Goal: Task Accomplishment & Management: Manage account settings

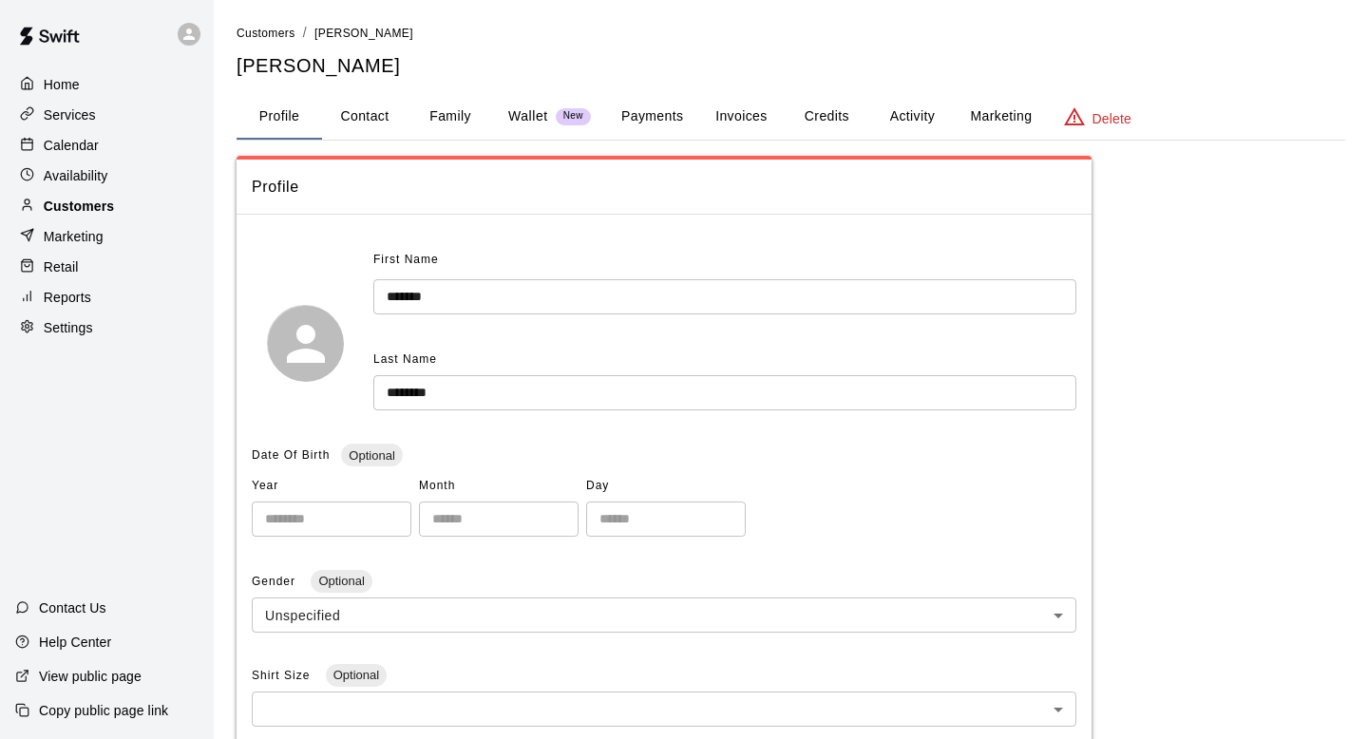
click at [74, 197] on p "Customers" at bounding box center [79, 206] width 70 height 19
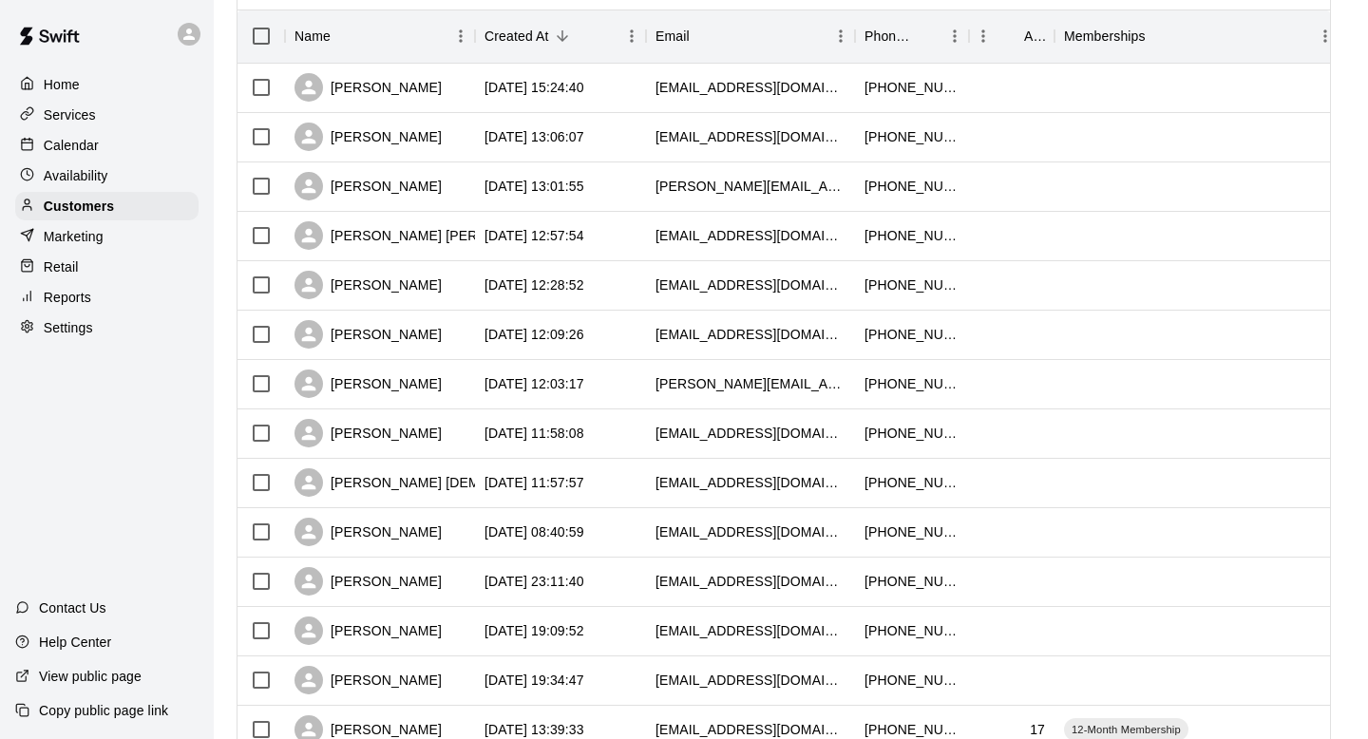
scroll to position [234, 0]
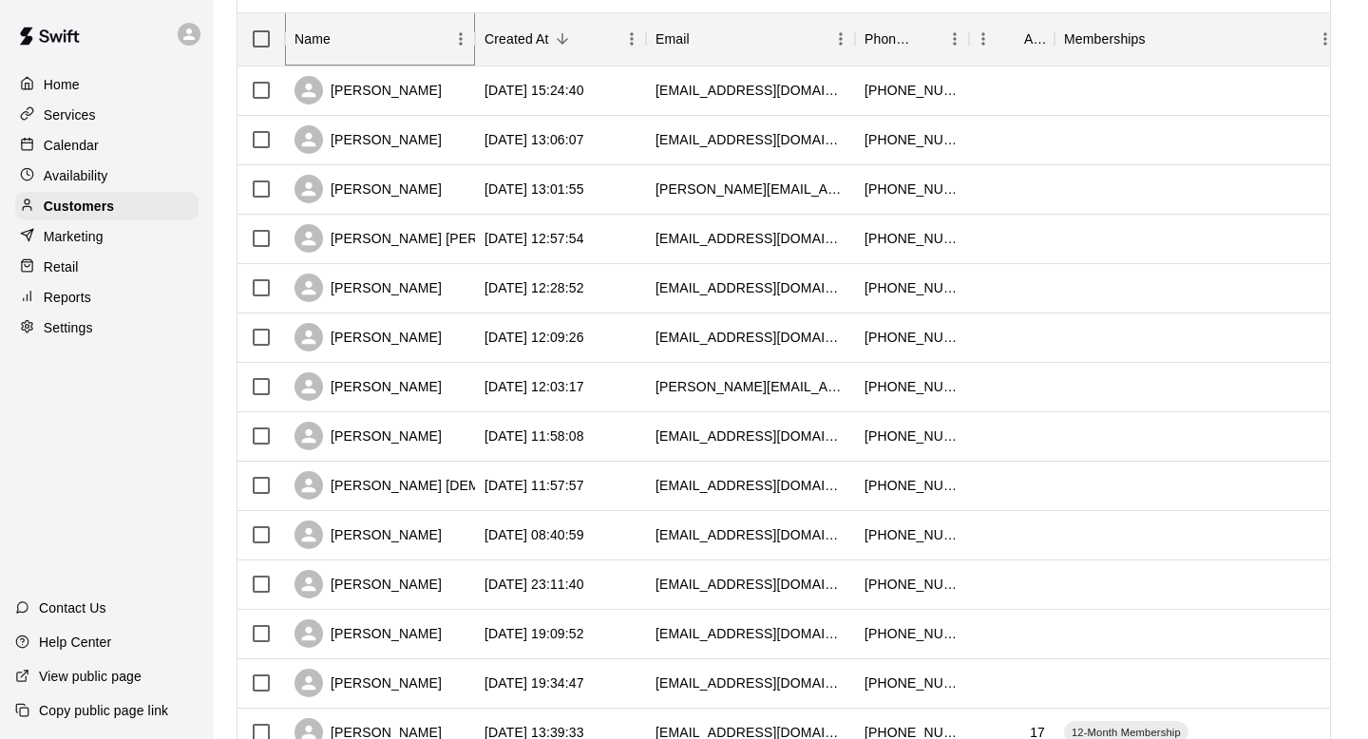
click at [456, 38] on icon "Menu" at bounding box center [460, 38] width 19 height 19
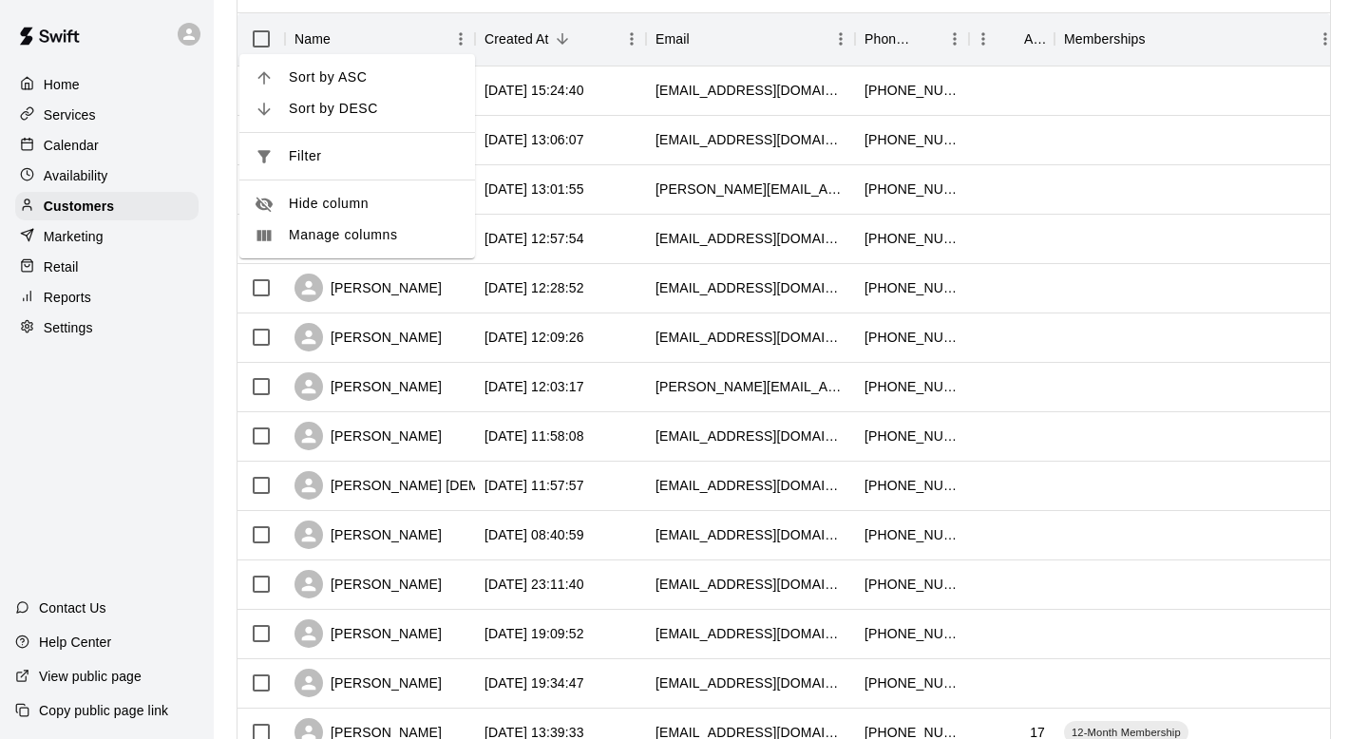
click at [233, 288] on div "Customers Customers includes anyone that has made a booking at your facility in…" at bounding box center [790, 571] width 1139 height 1564
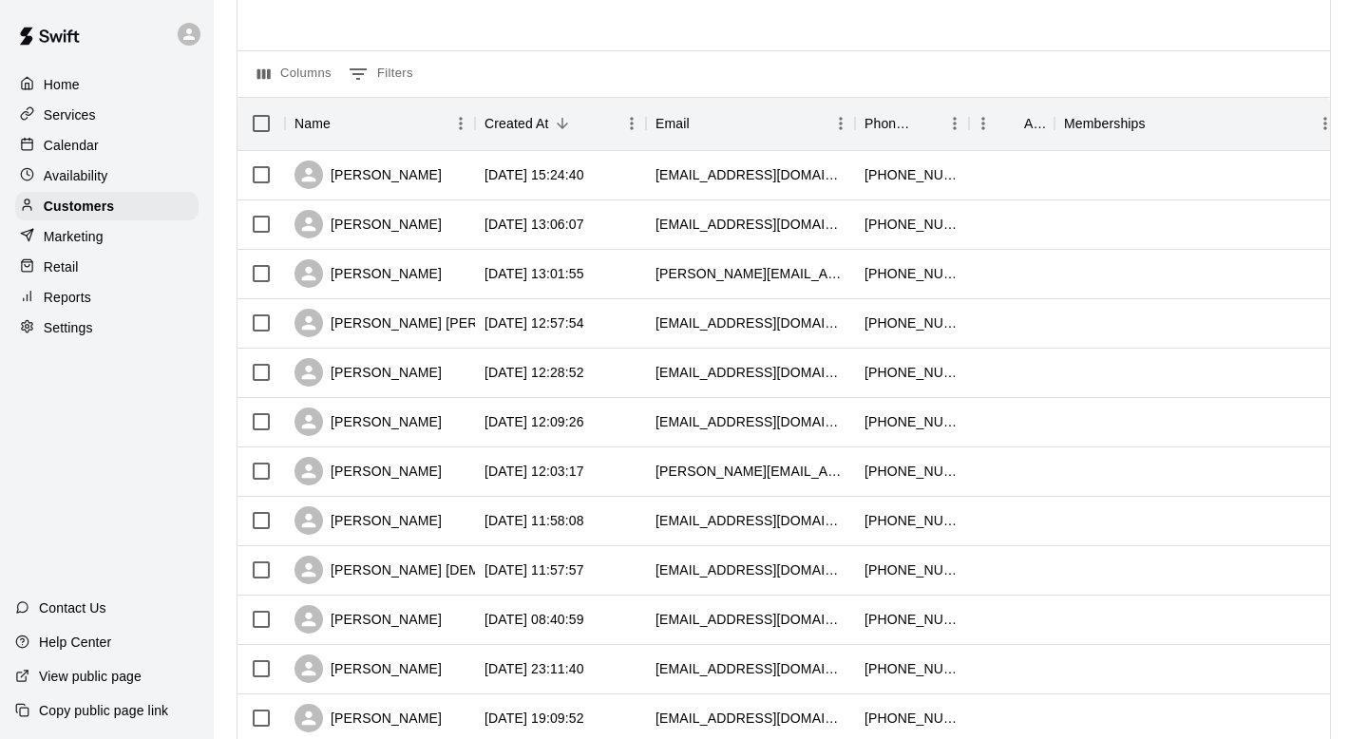
scroll to position [0, 0]
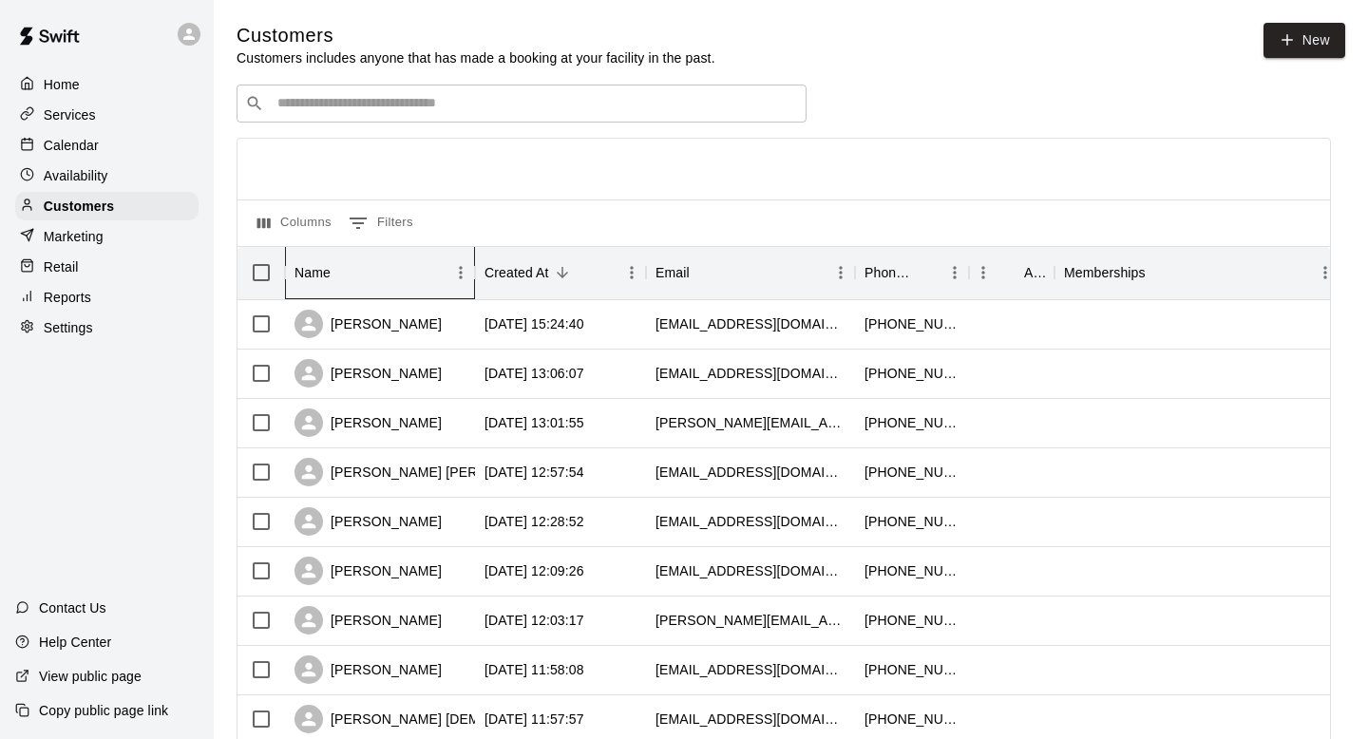
click at [376, 264] on div "Name" at bounding box center [371, 272] width 152 height 53
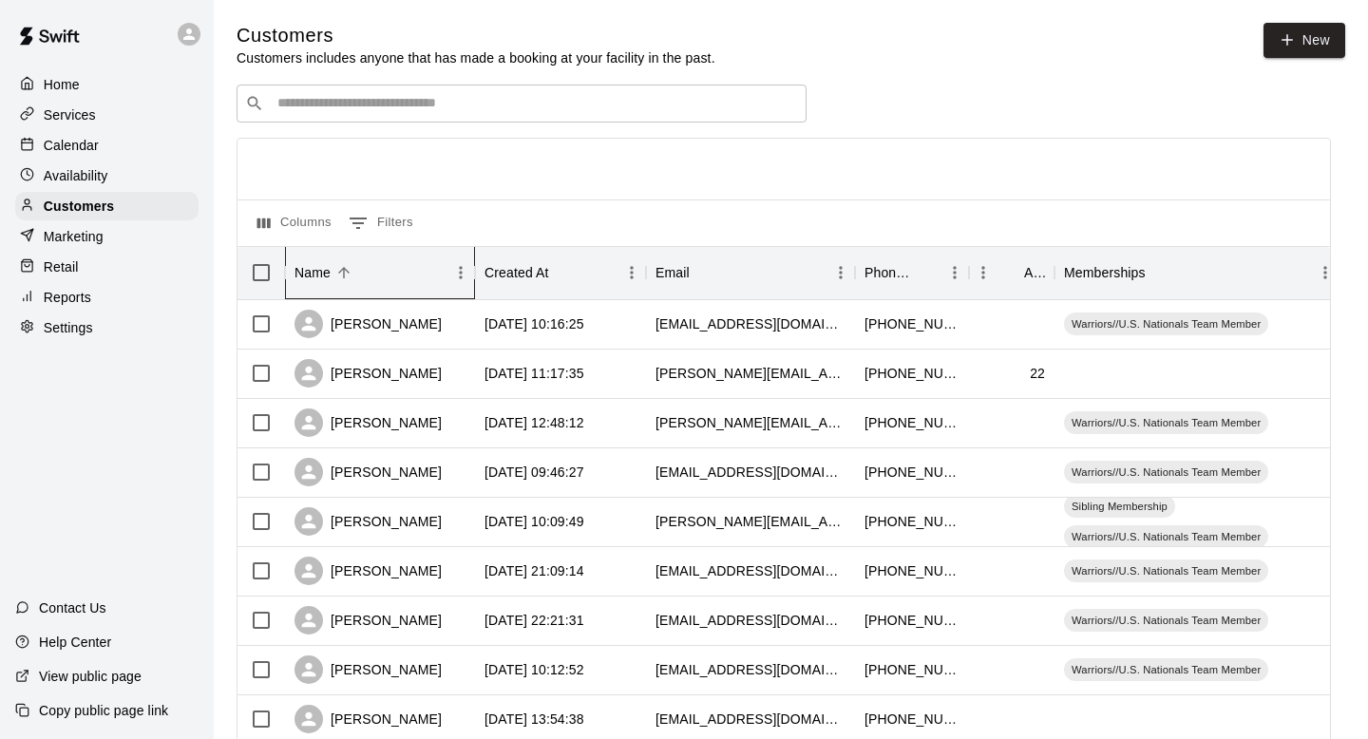
click at [375, 265] on div "Name" at bounding box center [371, 272] width 152 height 53
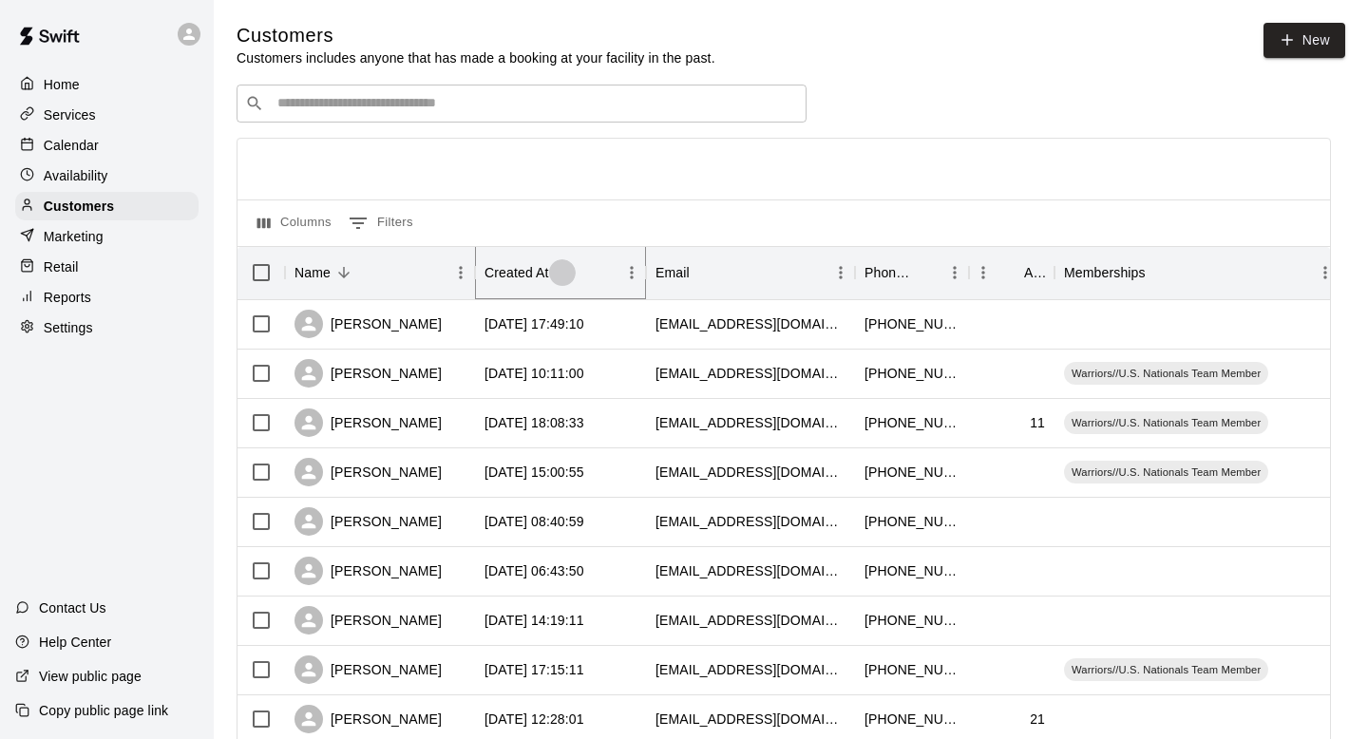
click at [575, 273] on button "Sort" at bounding box center [562, 272] width 27 height 27
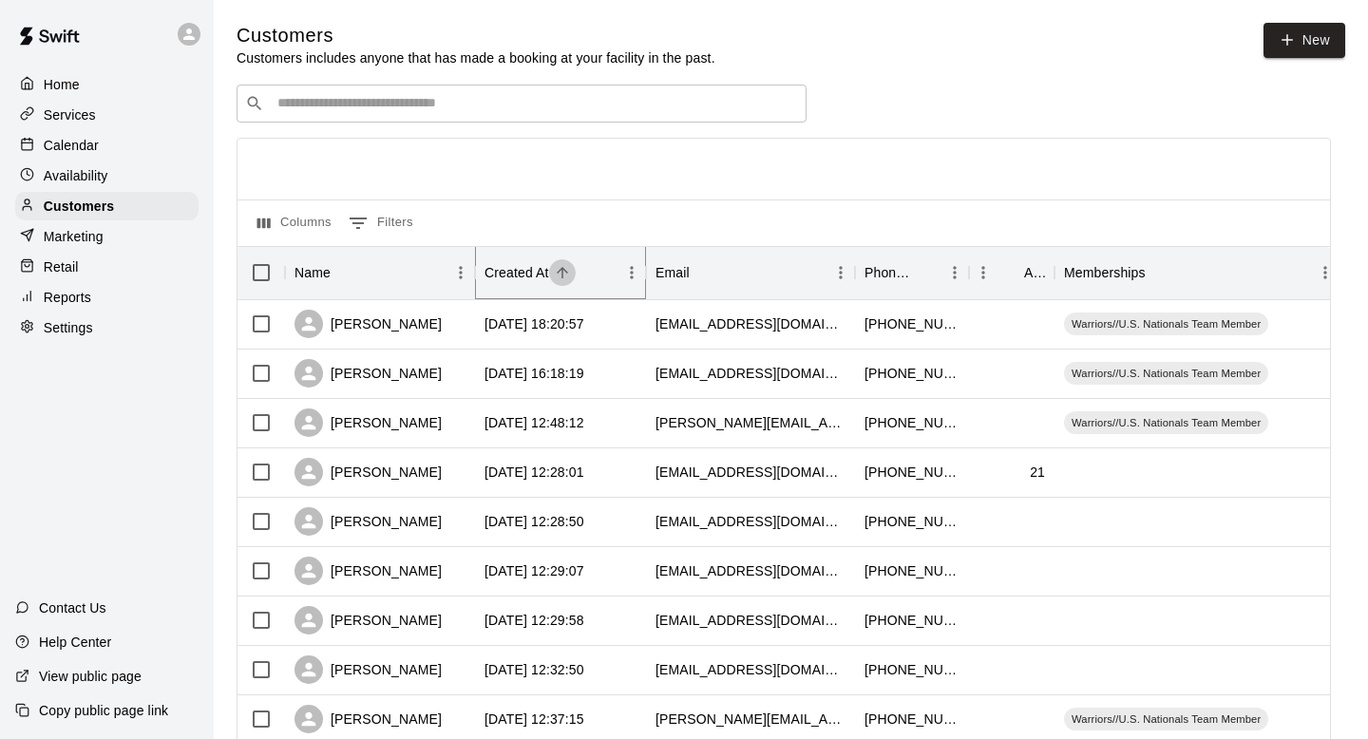
click at [575, 274] on button "Sort" at bounding box center [562, 272] width 27 height 27
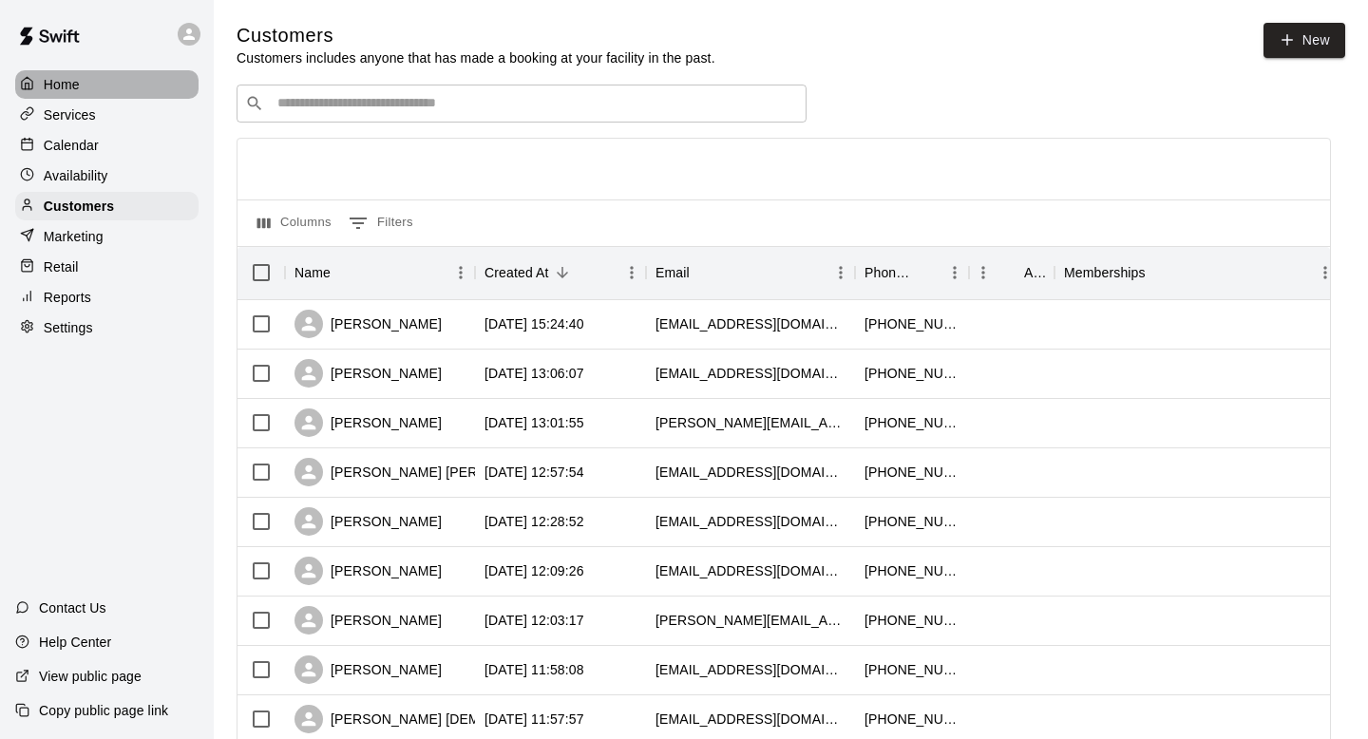
click at [121, 91] on div "Home" at bounding box center [106, 84] width 183 height 29
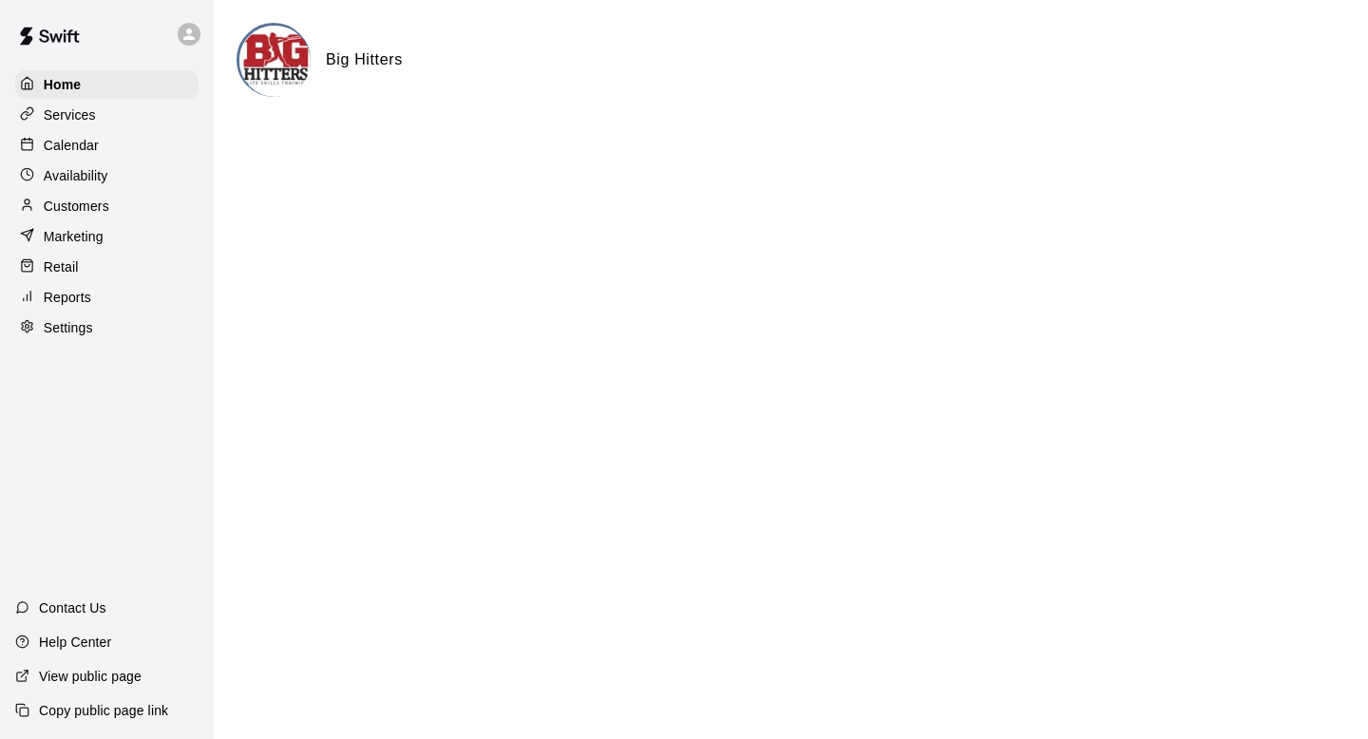
click at [87, 209] on p "Customers" at bounding box center [77, 206] width 66 height 19
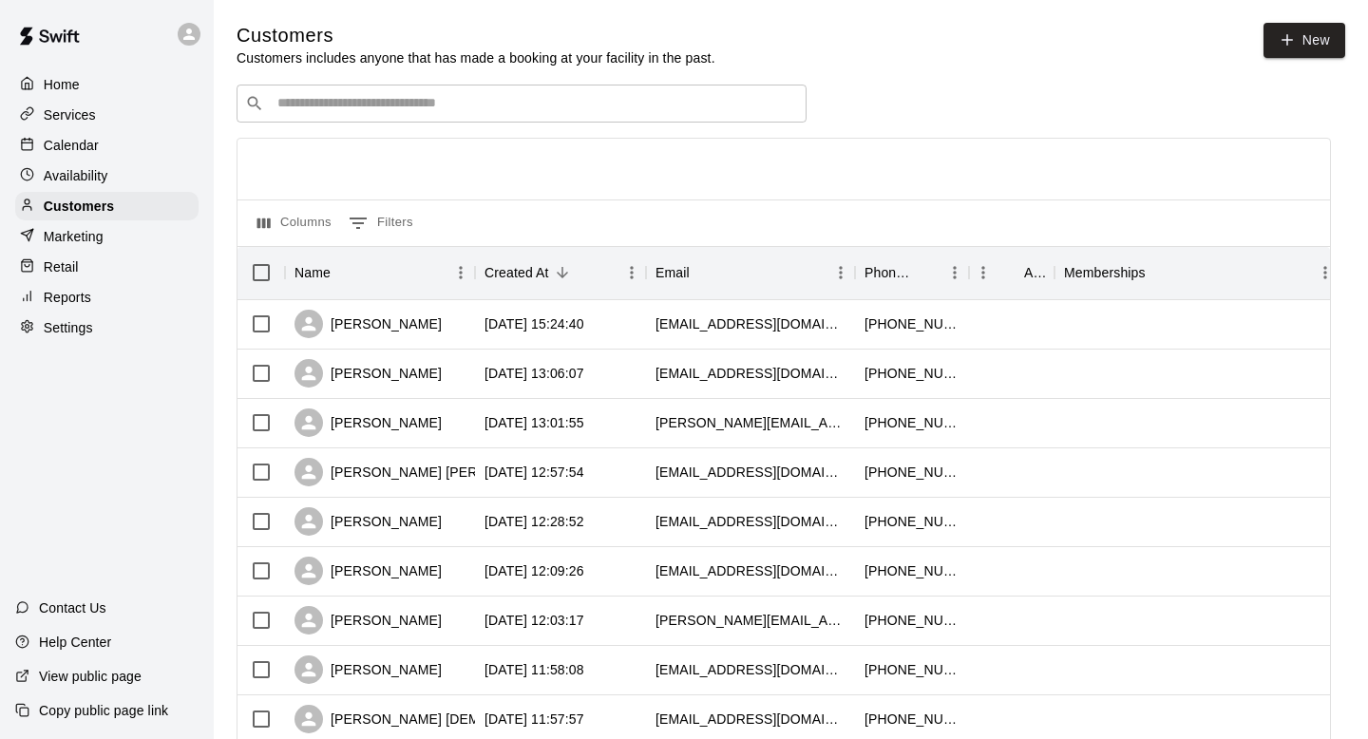
click at [490, 90] on div "​ ​" at bounding box center [522, 104] width 570 height 38
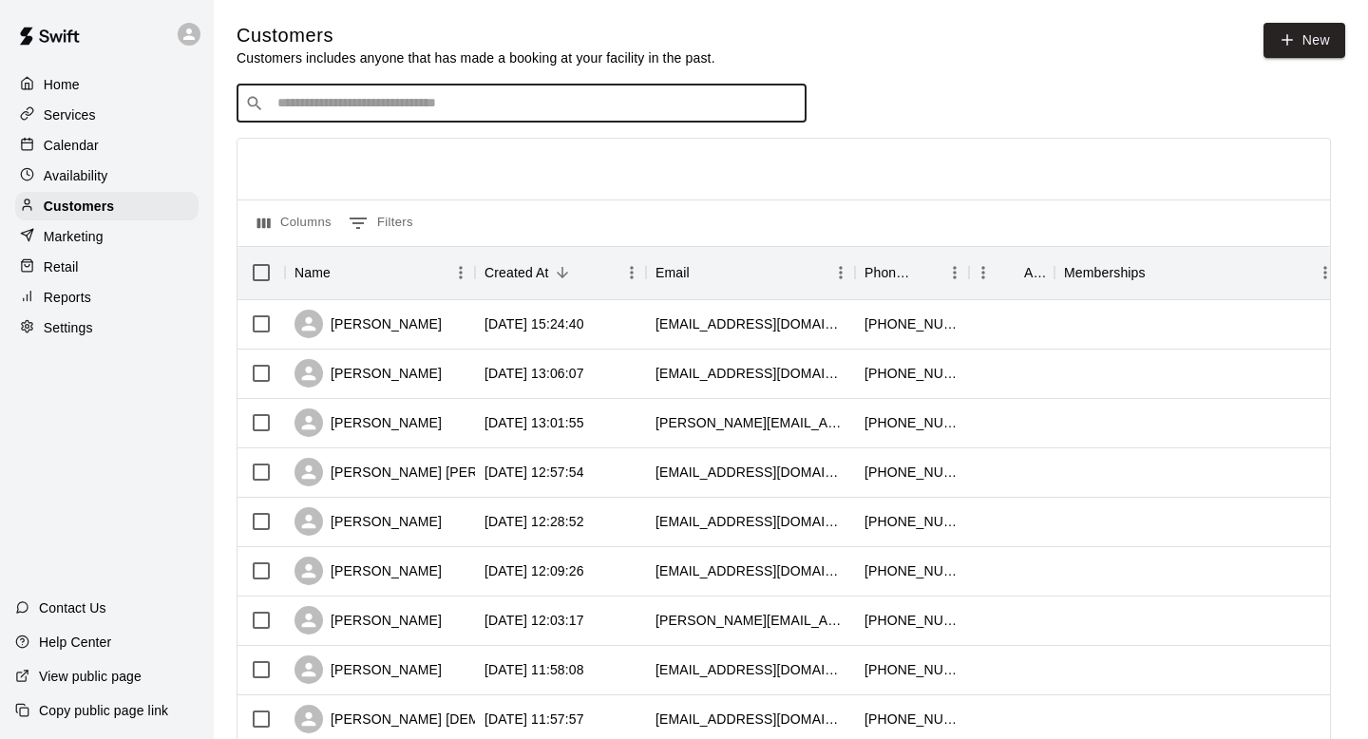
click at [478, 101] on input "Search customers by name or email" at bounding box center [535, 103] width 526 height 19
type input "****"
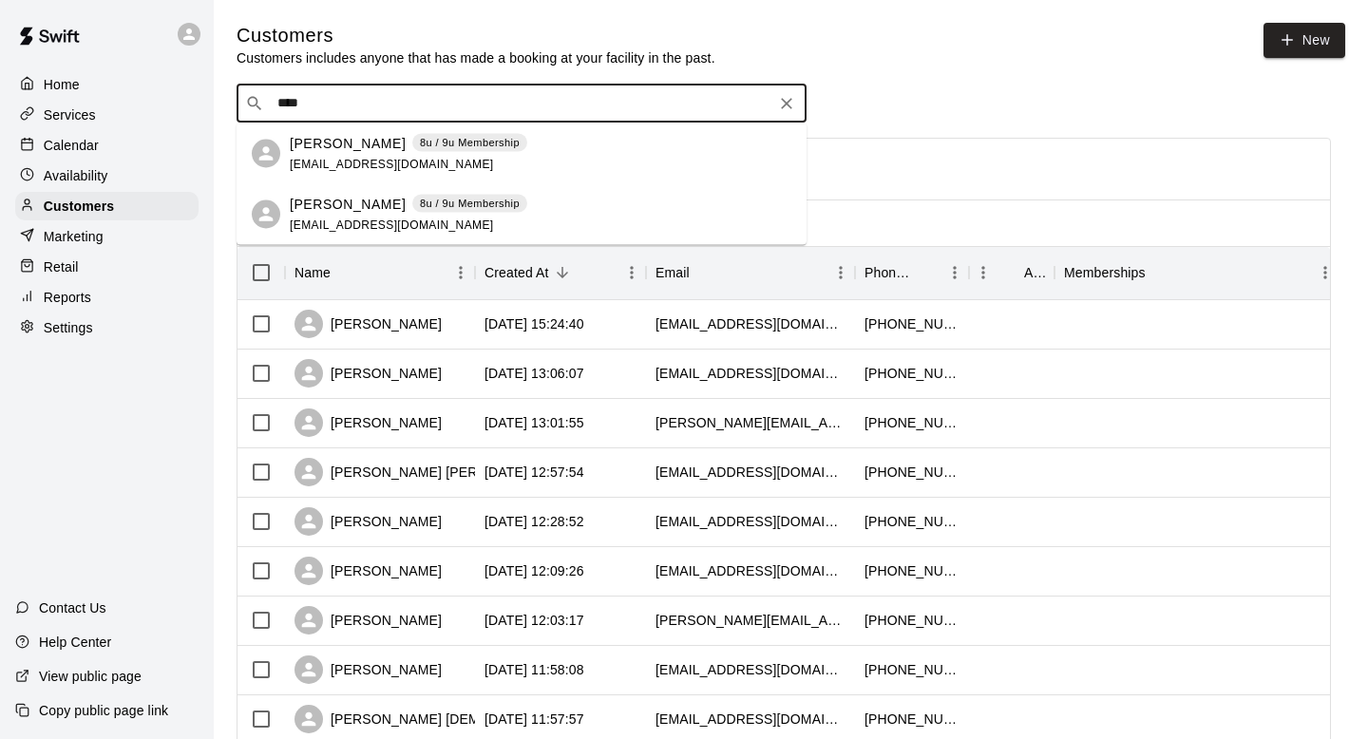
click at [335, 161] on span "[EMAIL_ADDRESS][DOMAIN_NAME]" at bounding box center [392, 163] width 204 height 13
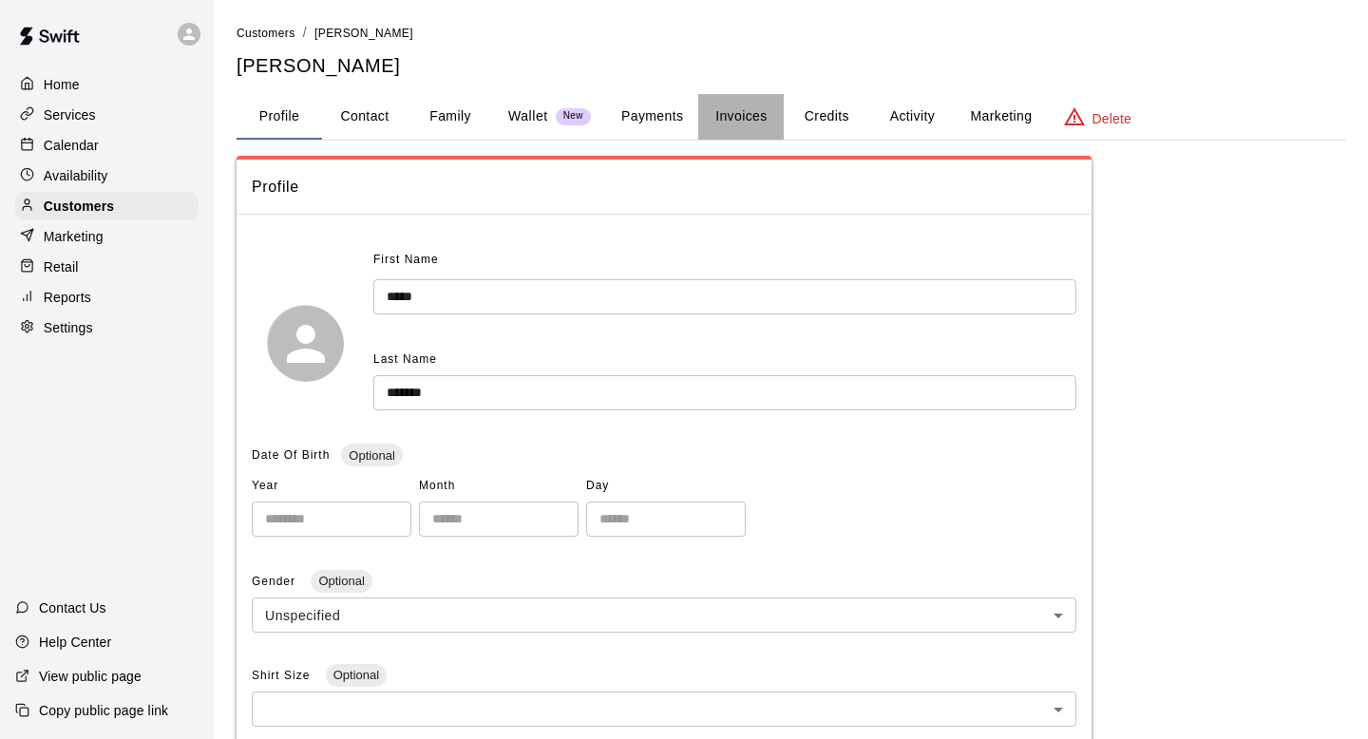
click at [755, 121] on button "Invoices" at bounding box center [741, 117] width 86 height 46
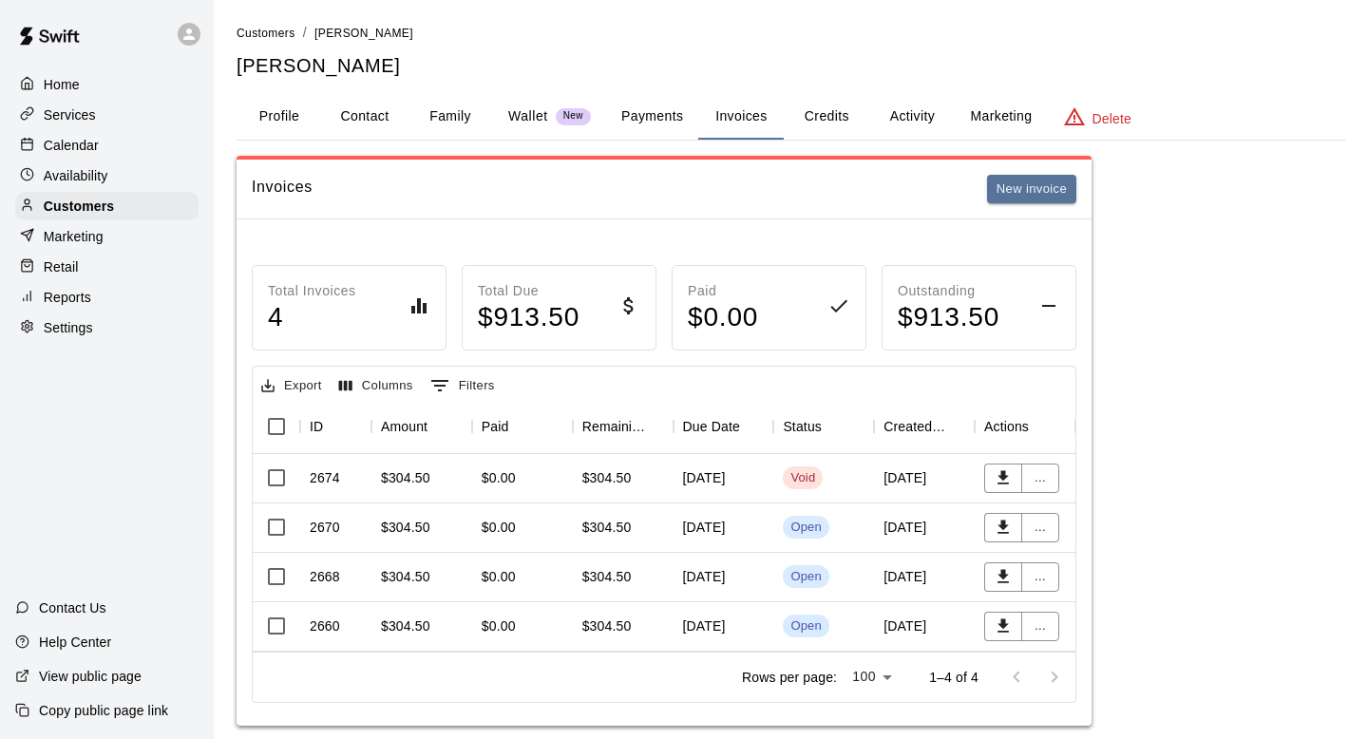
scroll to position [25, 0]
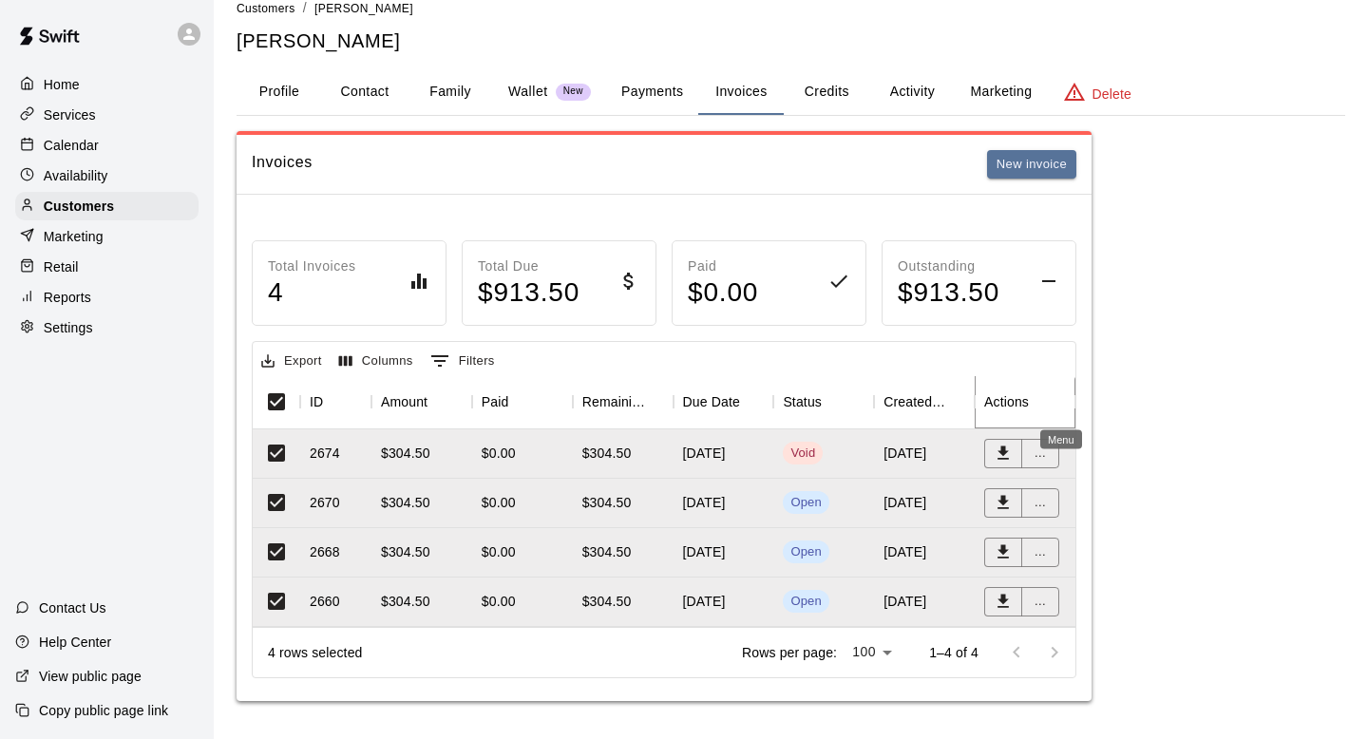
click at [1080, 400] on icon "Menu" at bounding box center [1089, 401] width 19 height 19
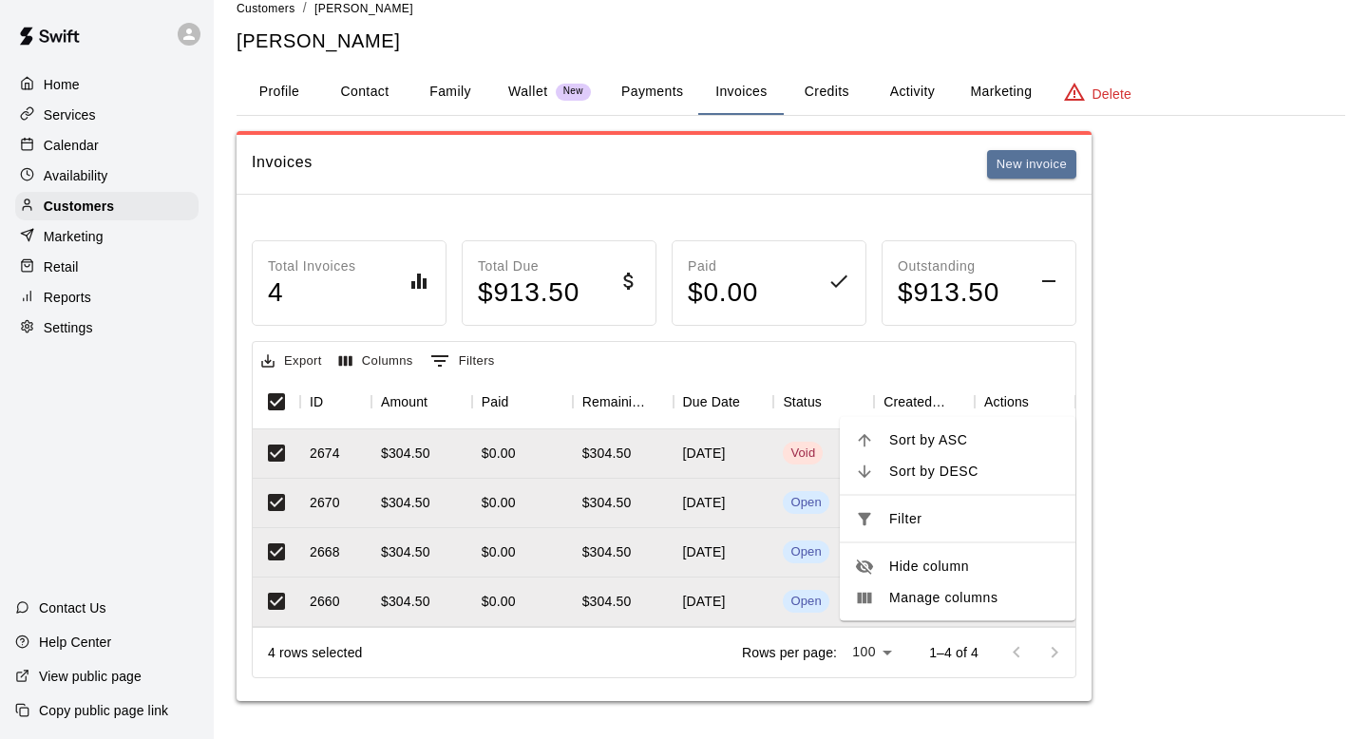
click at [897, 648] on body "Home Services Calendar Availability Customers Marketing Retail Reports Settings…" at bounding box center [684, 357] width 1368 height 764
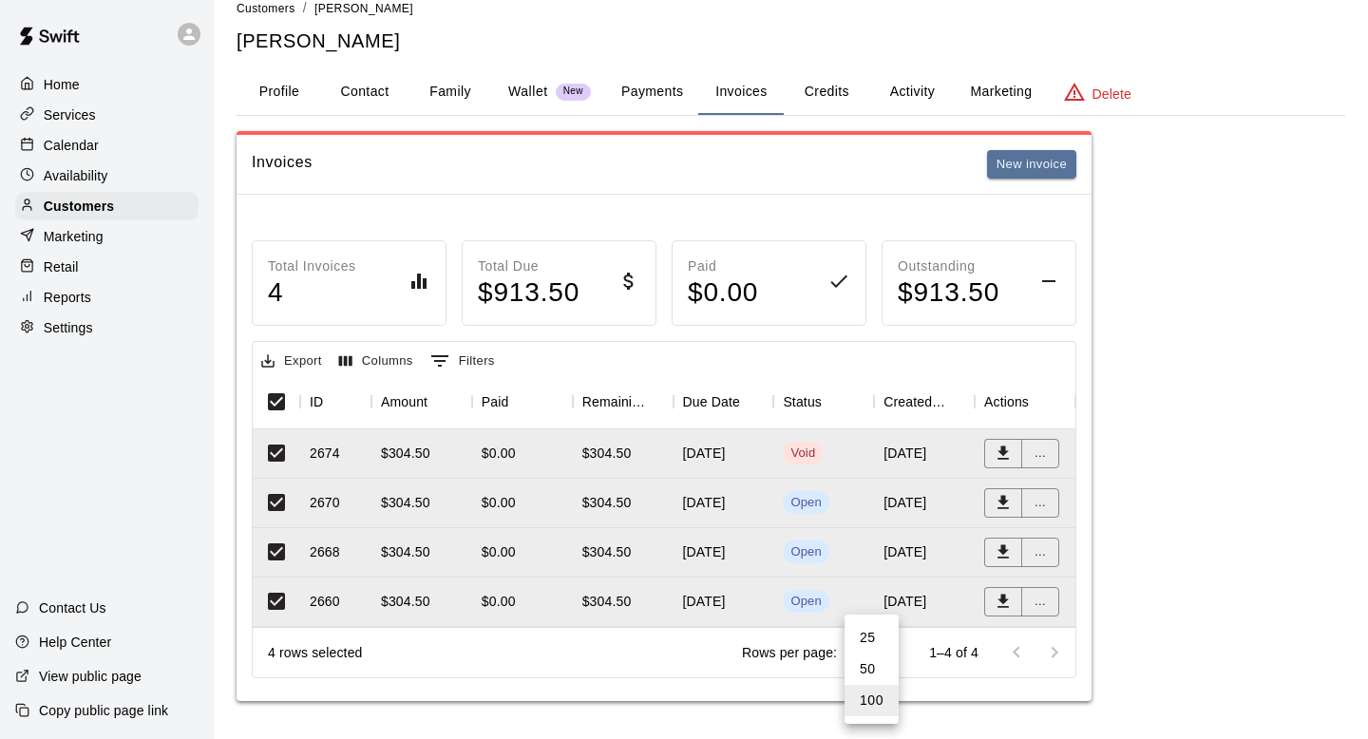
click at [1032, 450] on div at bounding box center [684, 369] width 1368 height 739
click at [1039, 452] on button "..." at bounding box center [1040, 453] width 38 height 29
click at [1023, 550] on div at bounding box center [684, 369] width 1368 height 739
click at [1039, 496] on button "..." at bounding box center [1040, 502] width 38 height 29
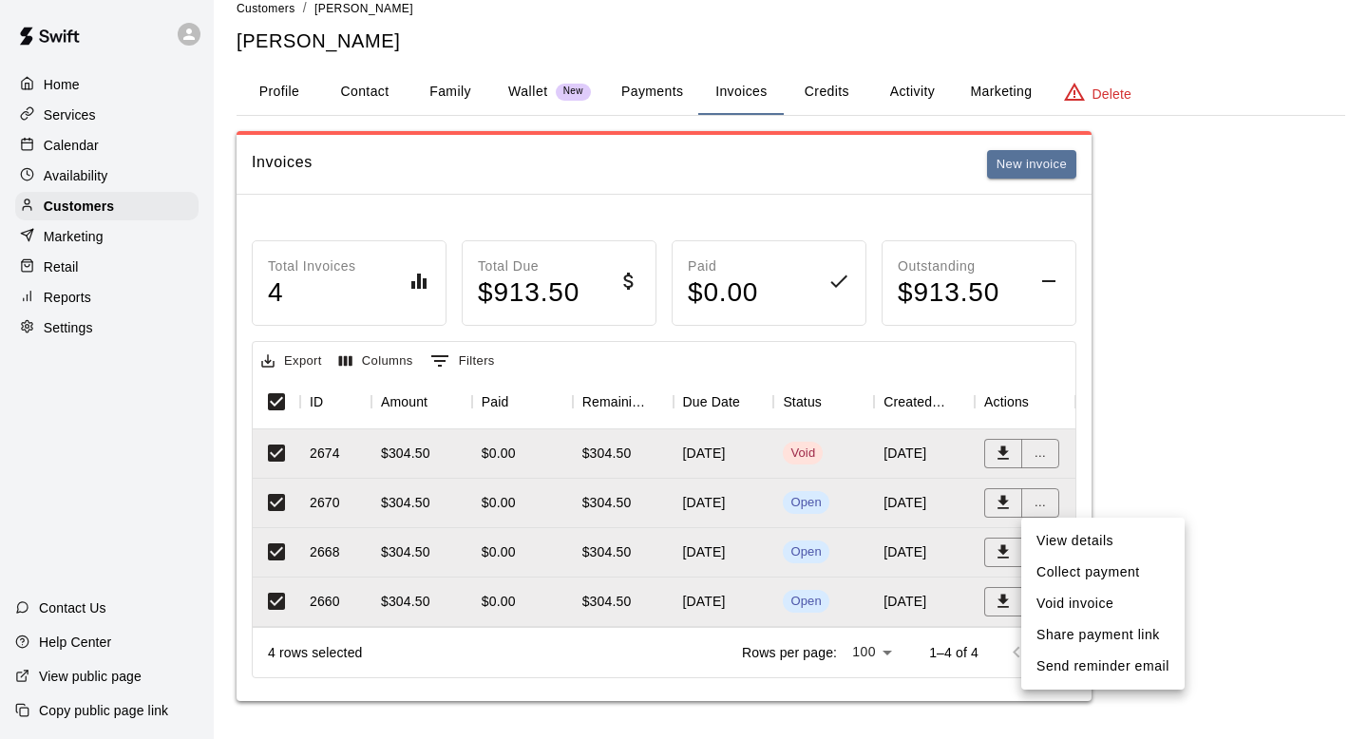
click at [1058, 603] on li "Void invoice" at bounding box center [1102, 603] width 163 height 31
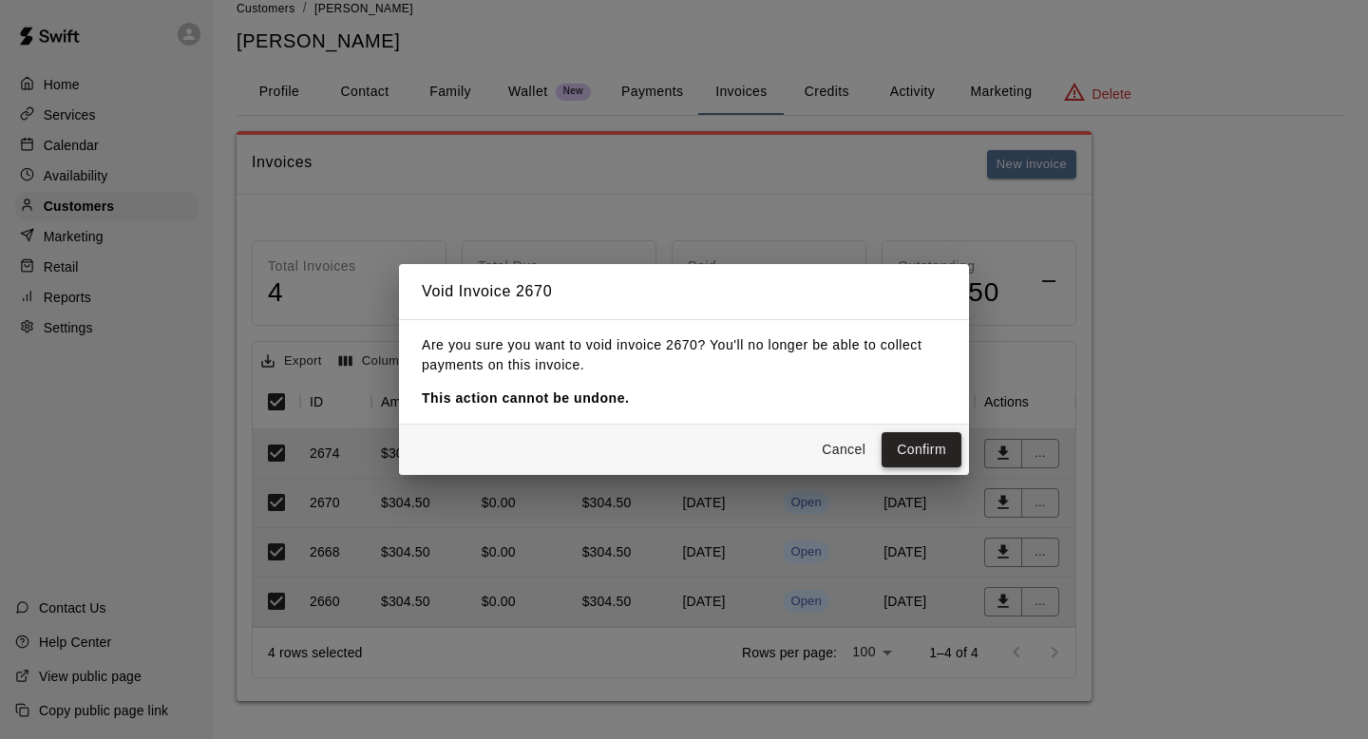
click at [924, 460] on button "Confirm" at bounding box center [922, 449] width 80 height 35
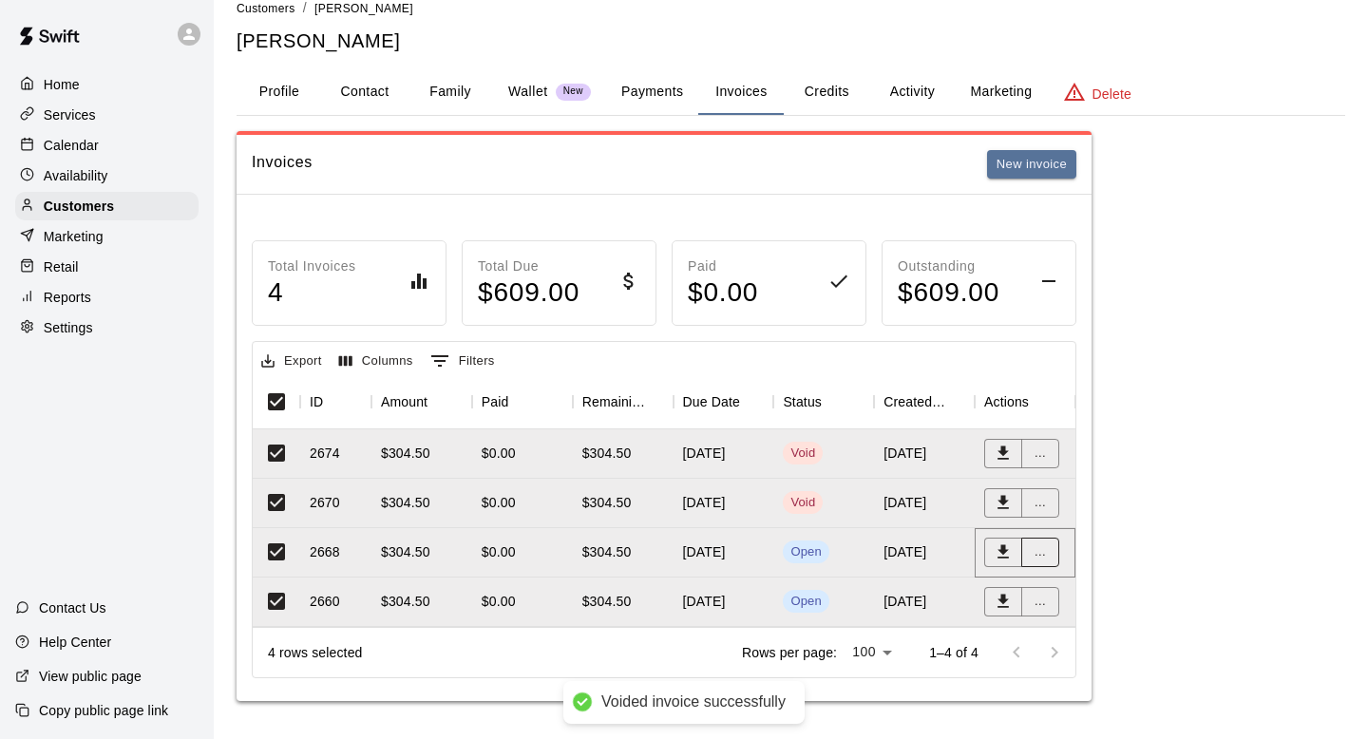
click at [1041, 560] on button "..." at bounding box center [1040, 552] width 38 height 29
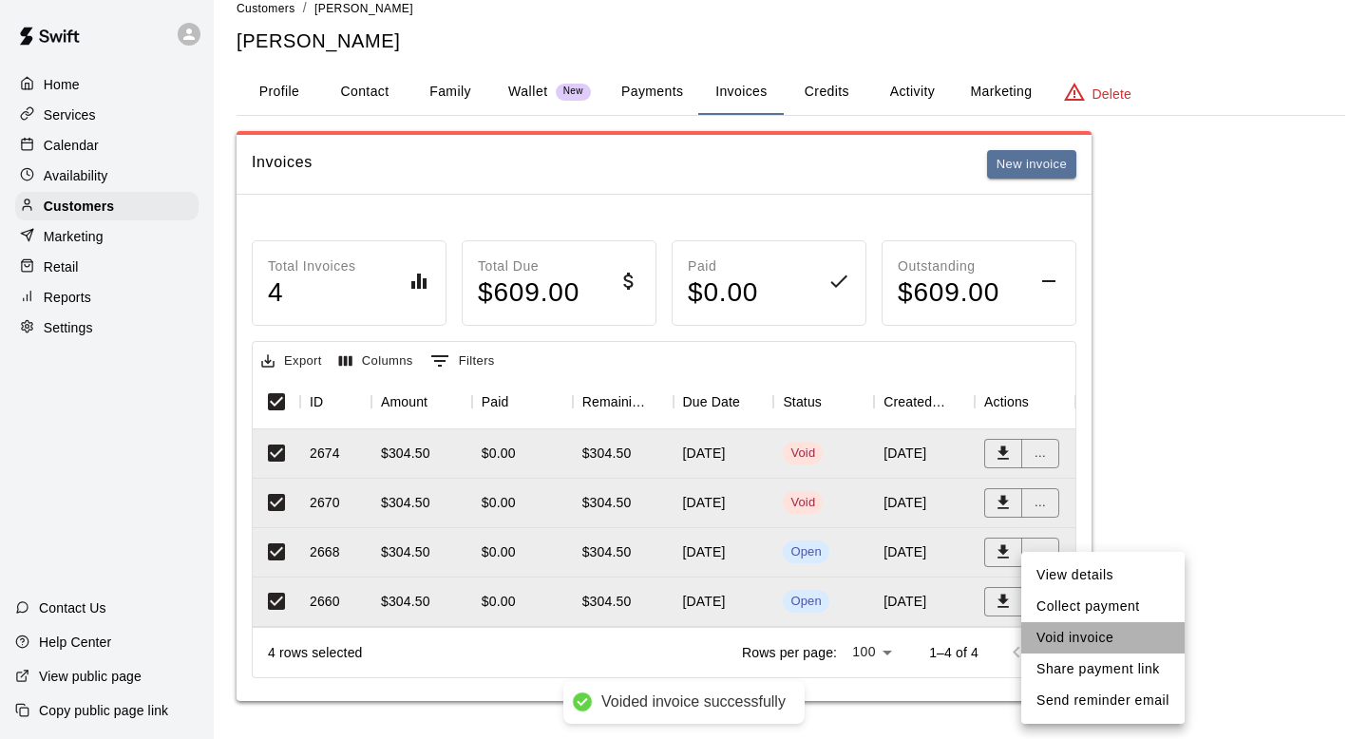
click at [1064, 634] on li "Void invoice" at bounding box center [1102, 637] width 163 height 31
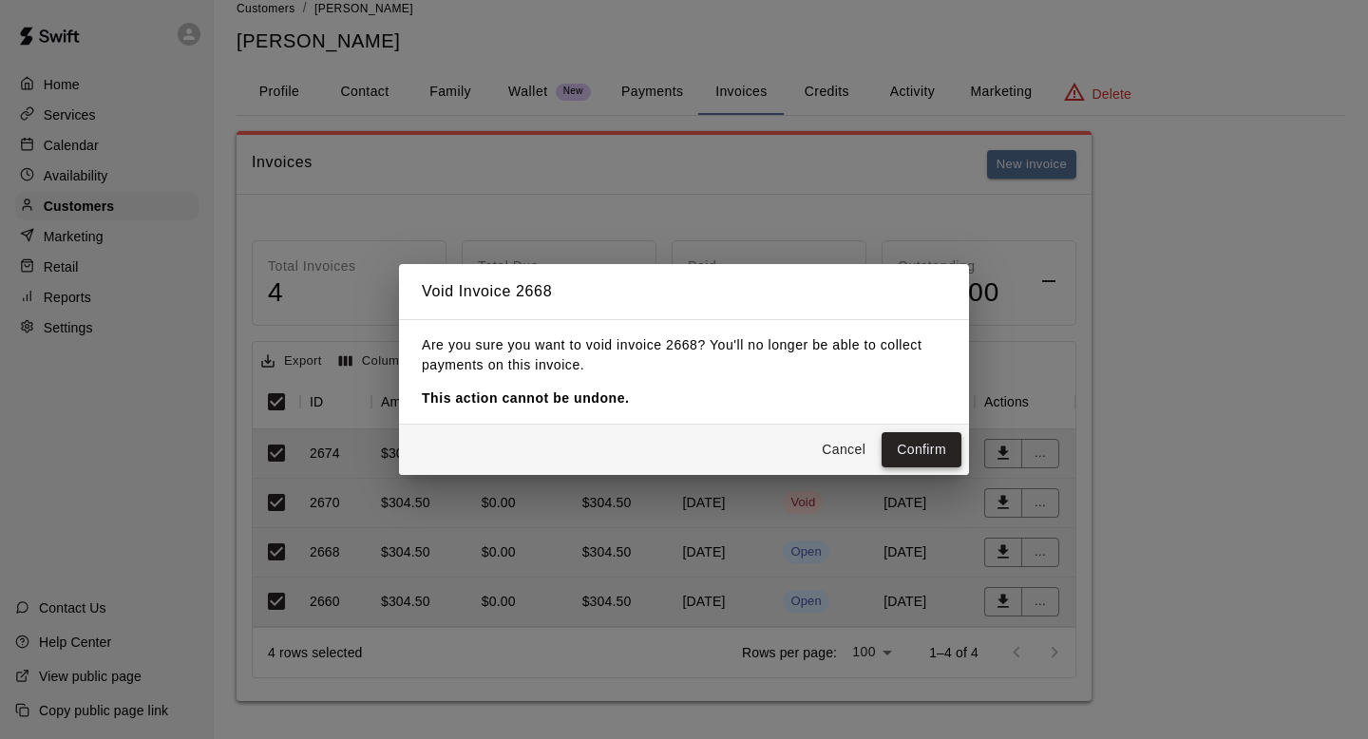
click at [934, 450] on button "Confirm" at bounding box center [922, 449] width 80 height 35
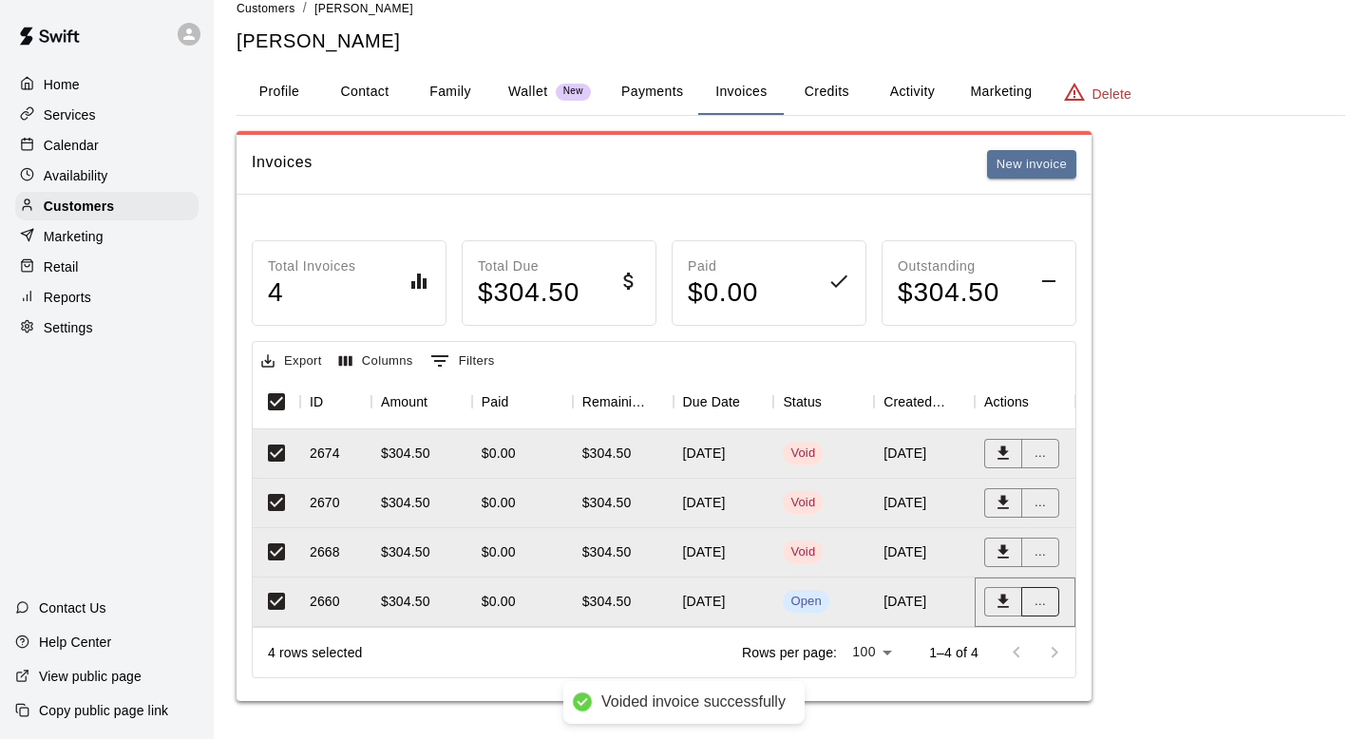
click at [1047, 608] on button "..." at bounding box center [1040, 601] width 38 height 29
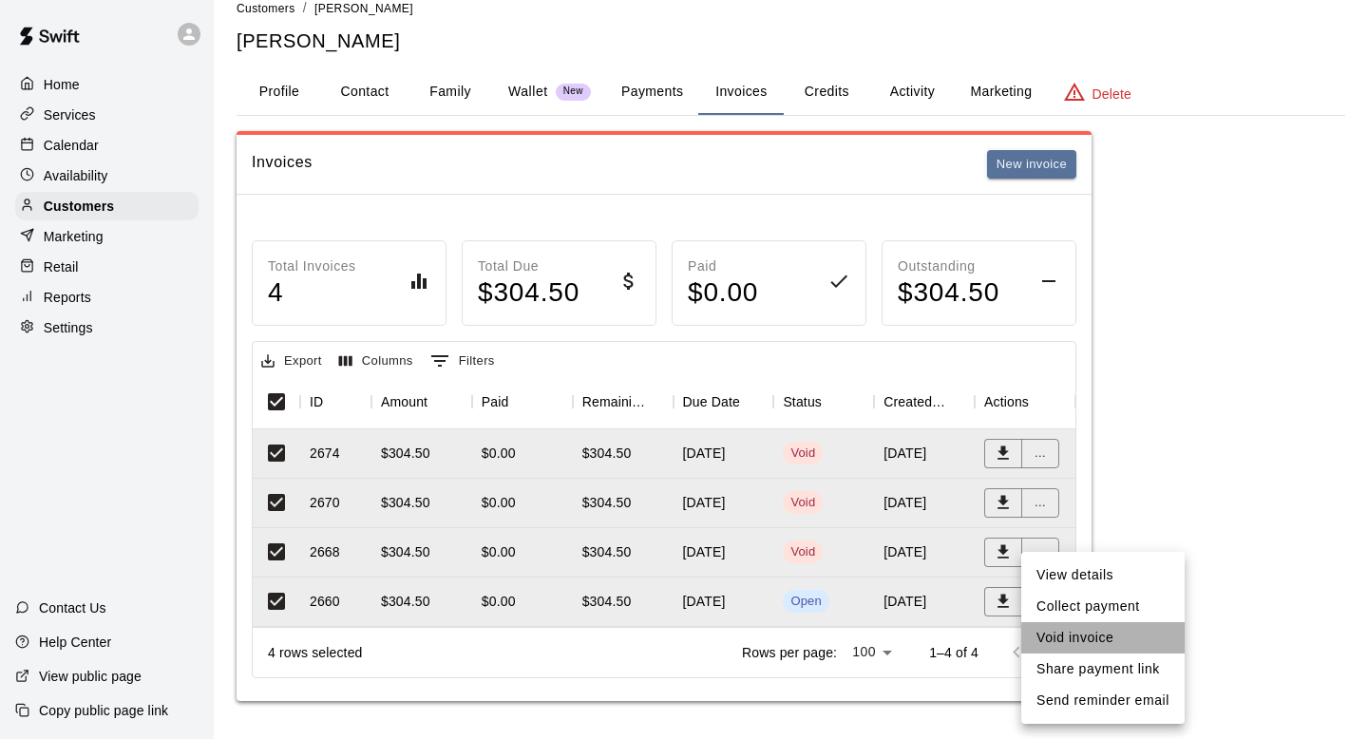
click at [1066, 633] on li "Void invoice" at bounding box center [1102, 637] width 163 height 31
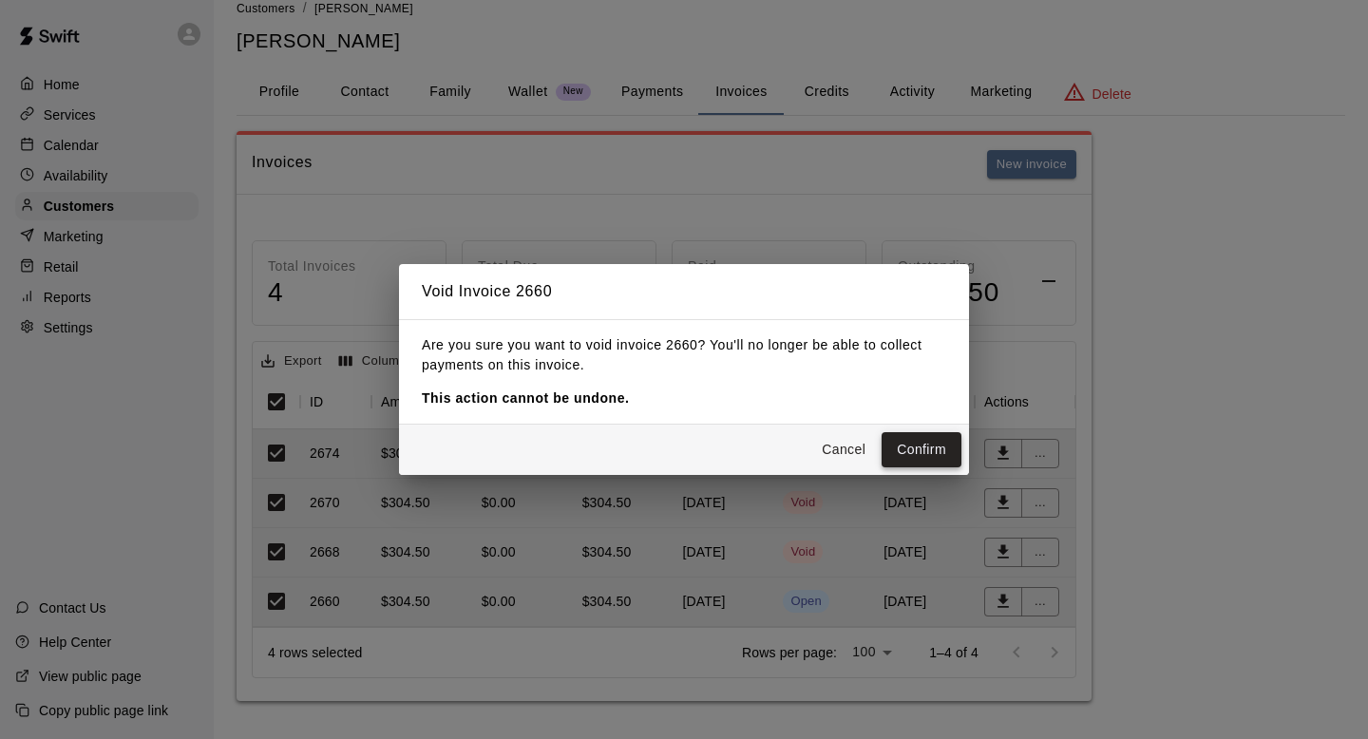
click at [921, 439] on button "Confirm" at bounding box center [922, 449] width 80 height 35
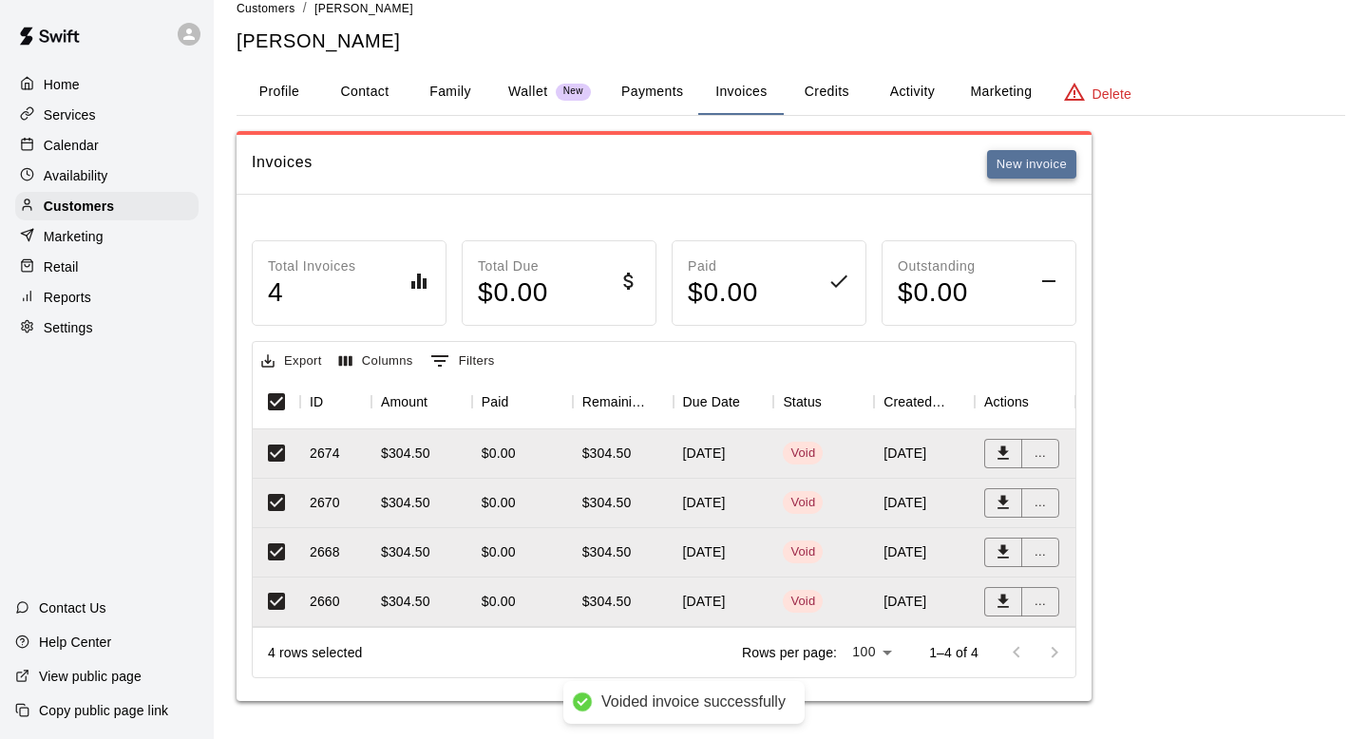
click at [1045, 165] on button "New invoice" at bounding box center [1031, 164] width 89 height 29
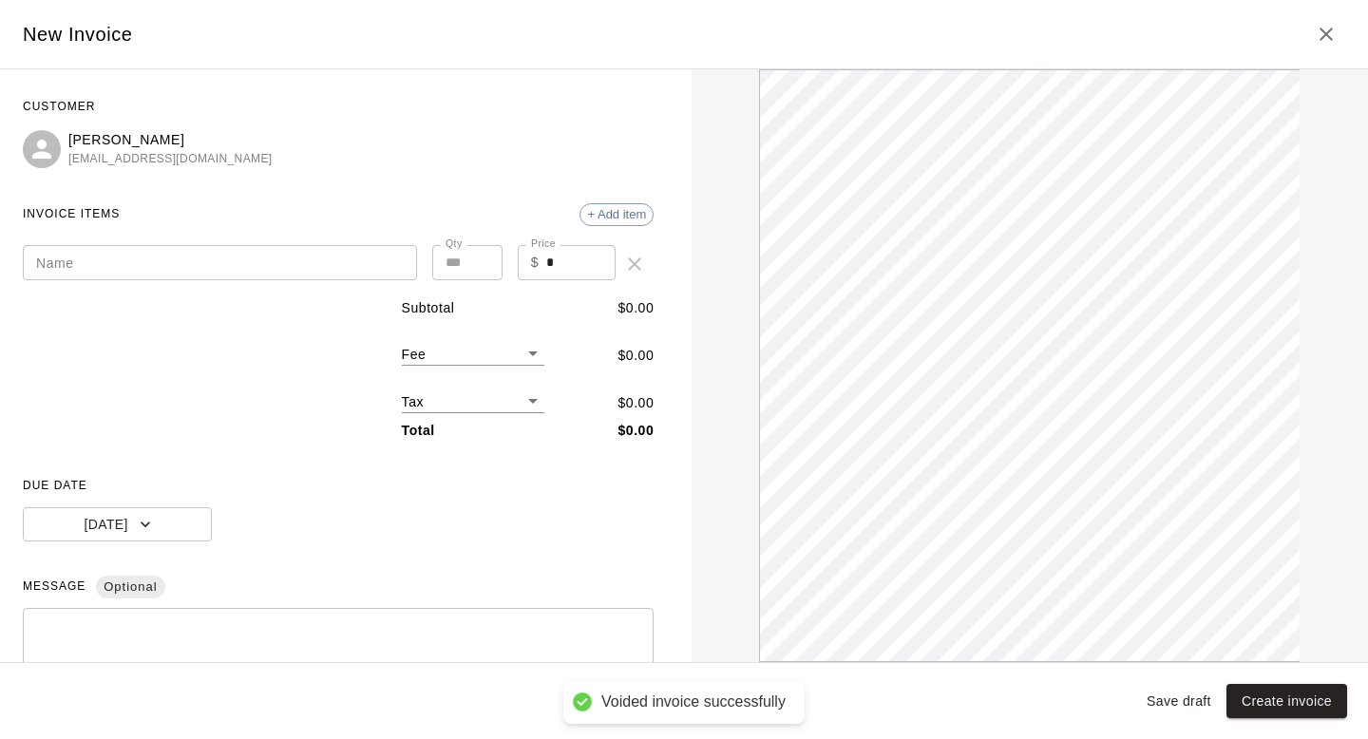
scroll to position [0, 0]
click at [305, 266] on input "Name" at bounding box center [220, 262] width 394 height 35
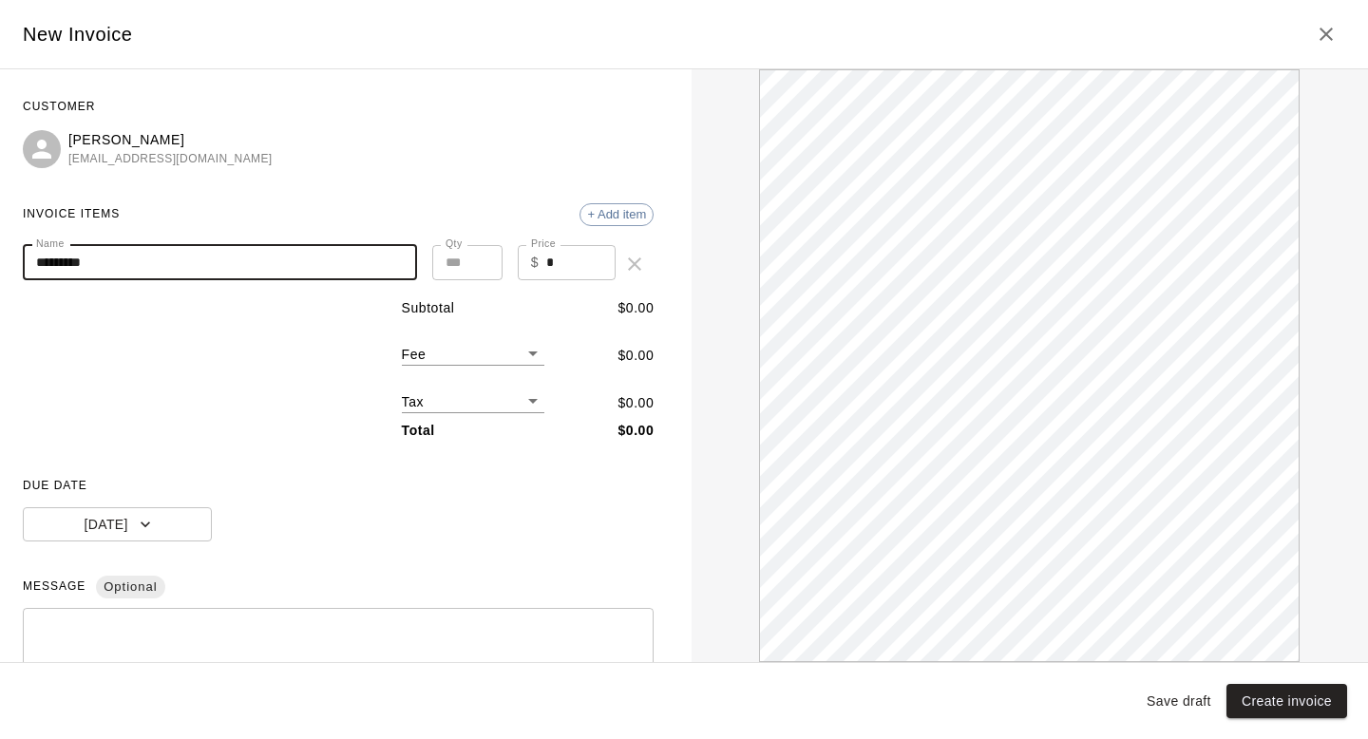
type input "*********"
click at [627, 268] on div "Name ********* Name Qty * Qty Price $ * Price" at bounding box center [338, 264] width 631 height 38
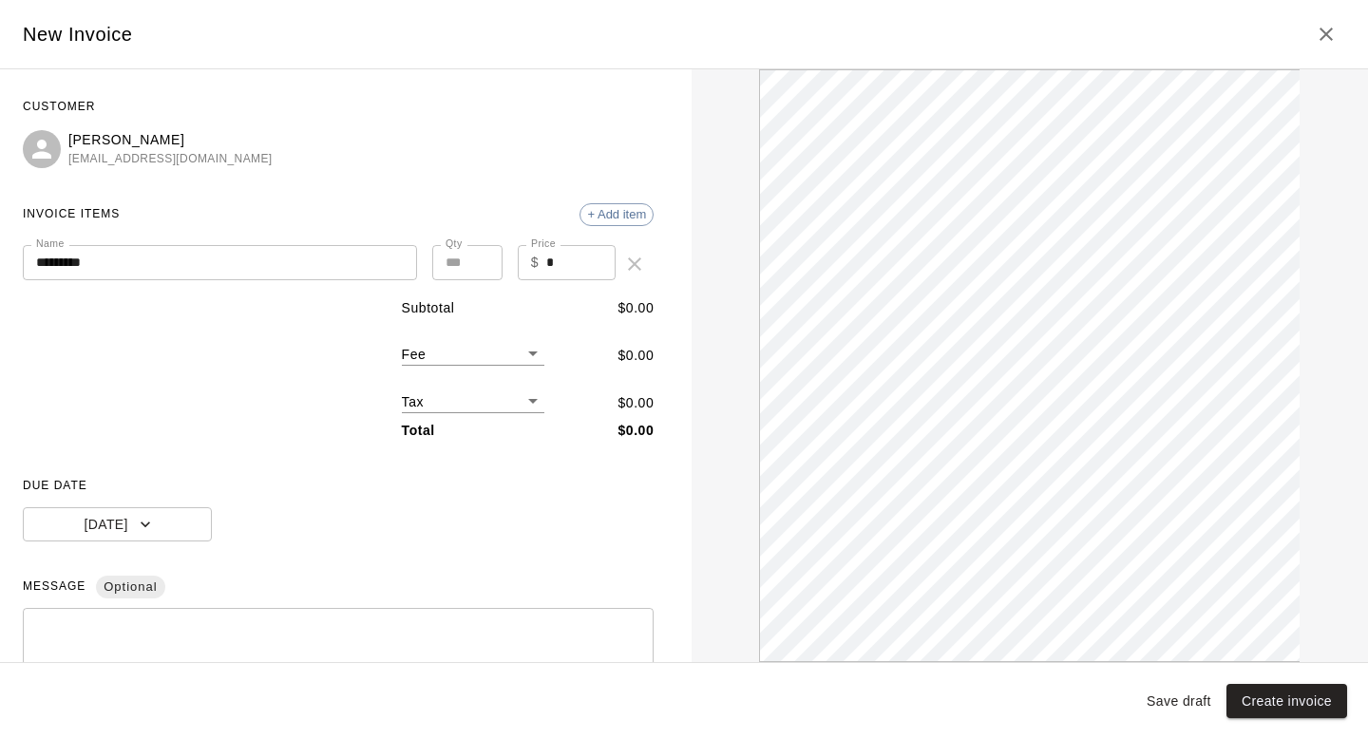
click at [601, 268] on input "*" at bounding box center [580, 262] width 69 height 35
type input "***"
click at [527, 345] on body "Home Services Calendar Availability Customers Marketing Retail Reports Settings…" at bounding box center [684, 357] width 1368 height 764
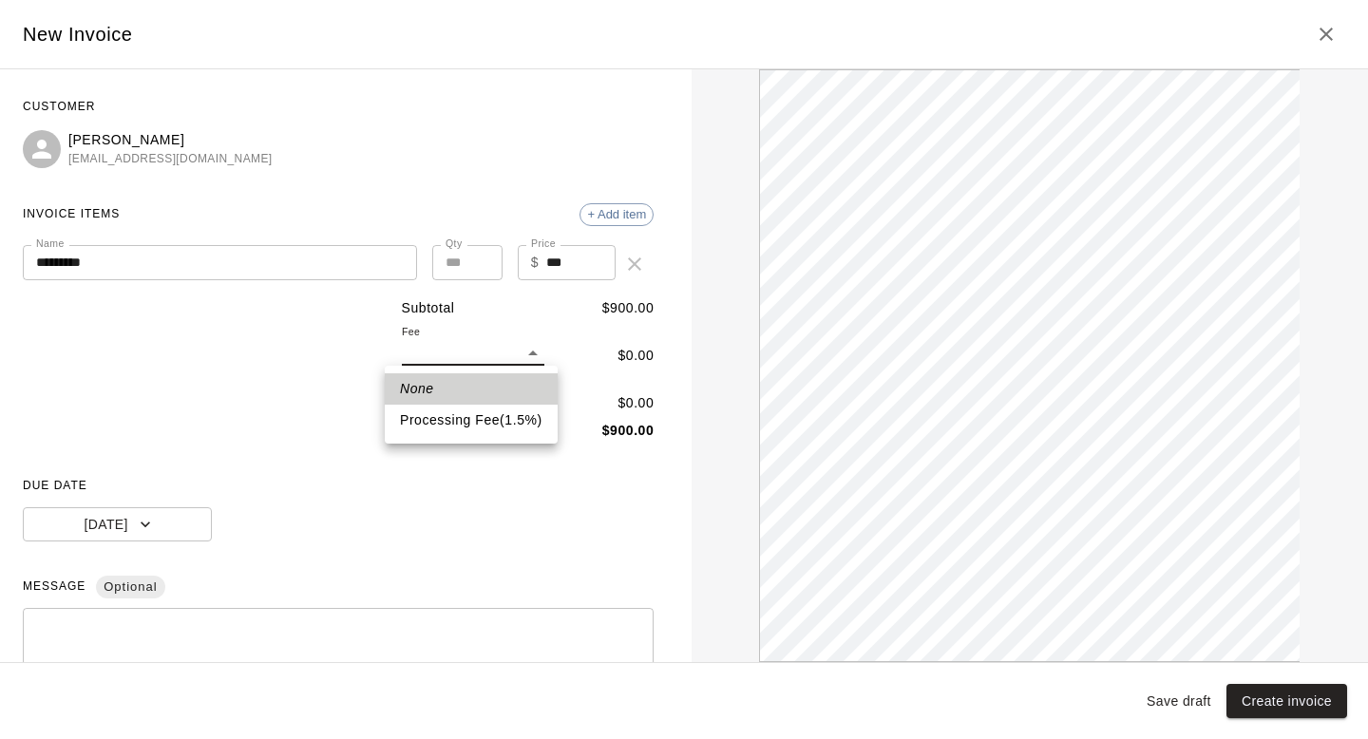
click at [472, 418] on li "Processing Fee ( 1.5 % )" at bounding box center [471, 420] width 173 height 31
type input "***"
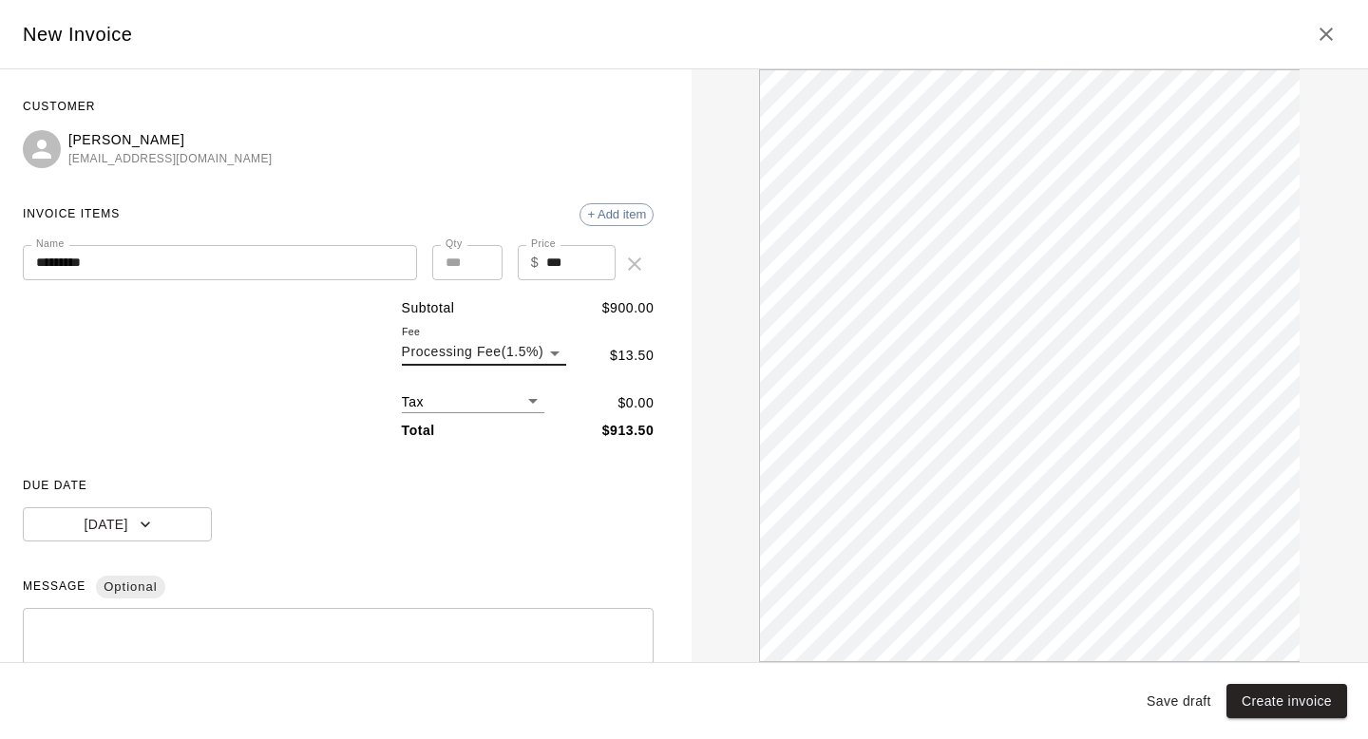
click at [288, 415] on div "Subtotal $ 900.00 Fee Processing Fee ( 1.5 % ) *** $ 13.50 Tax ​ $ 0.00 Total $…" at bounding box center [338, 369] width 631 height 143
click at [93, 531] on button "[DATE]" at bounding box center [117, 524] width 189 height 35
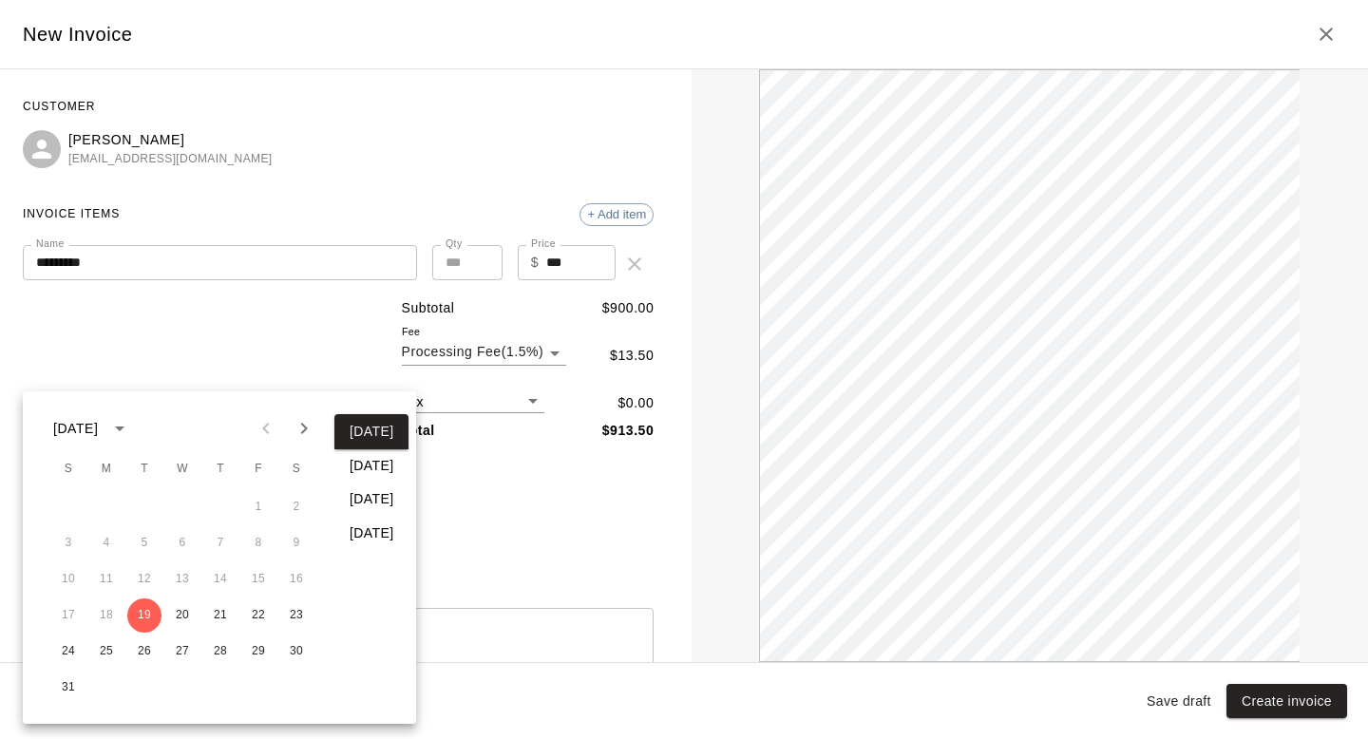
click at [373, 546] on button "[DATE]" at bounding box center [371, 533] width 74 height 35
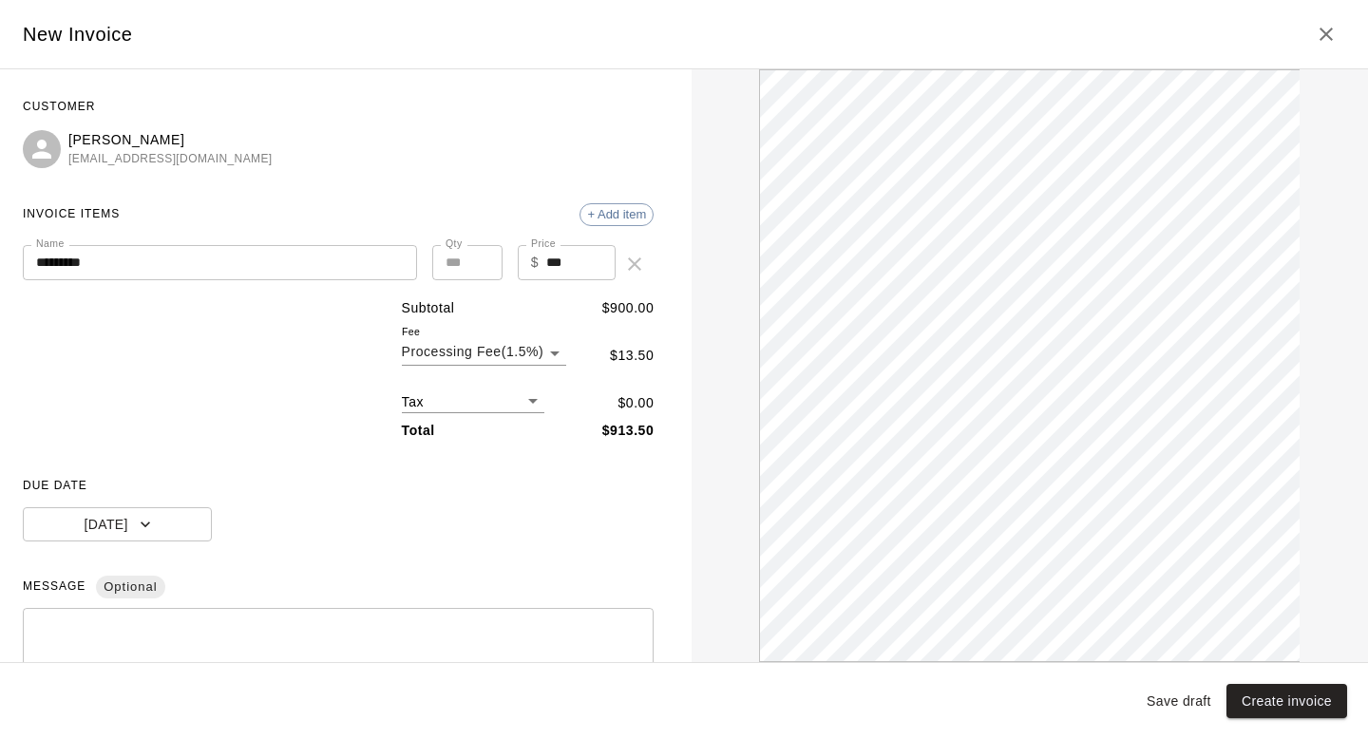
scroll to position [198, 0]
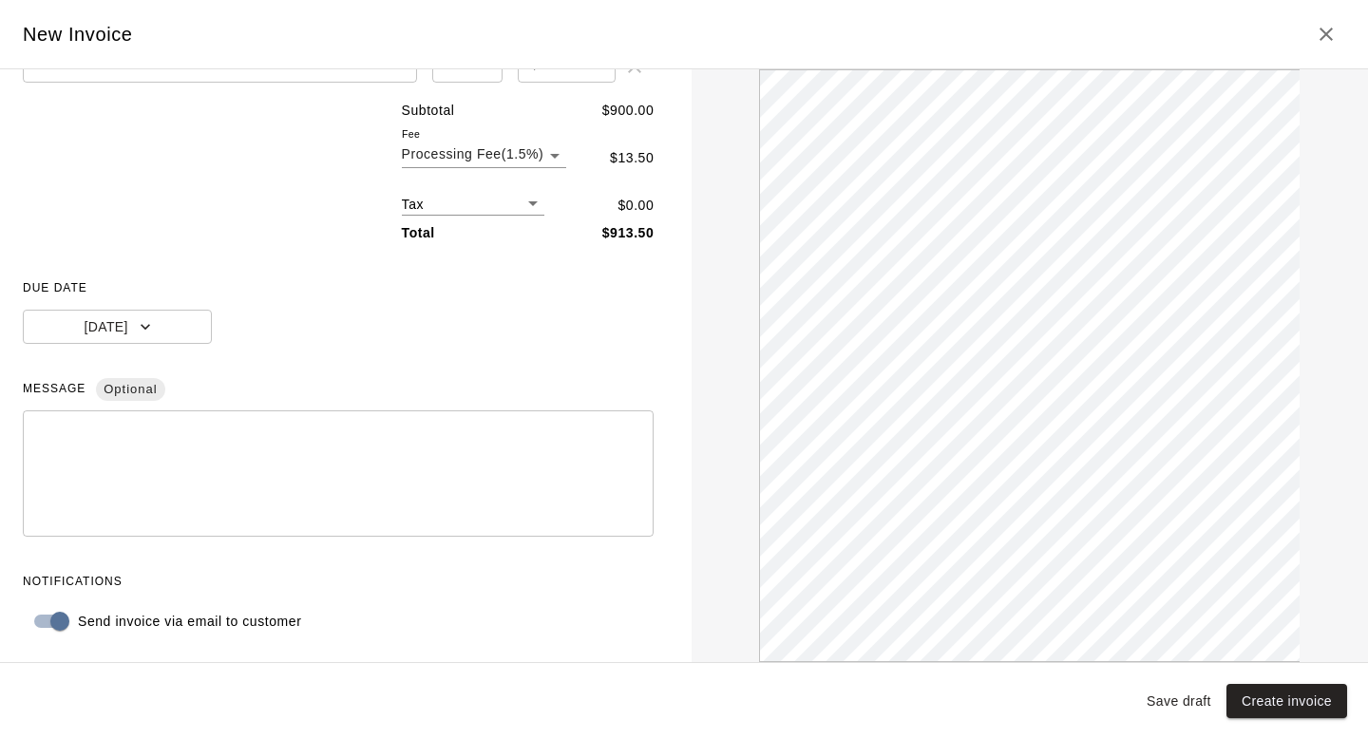
click at [1288, 700] on button "Create invoice" at bounding box center [1287, 701] width 121 height 35
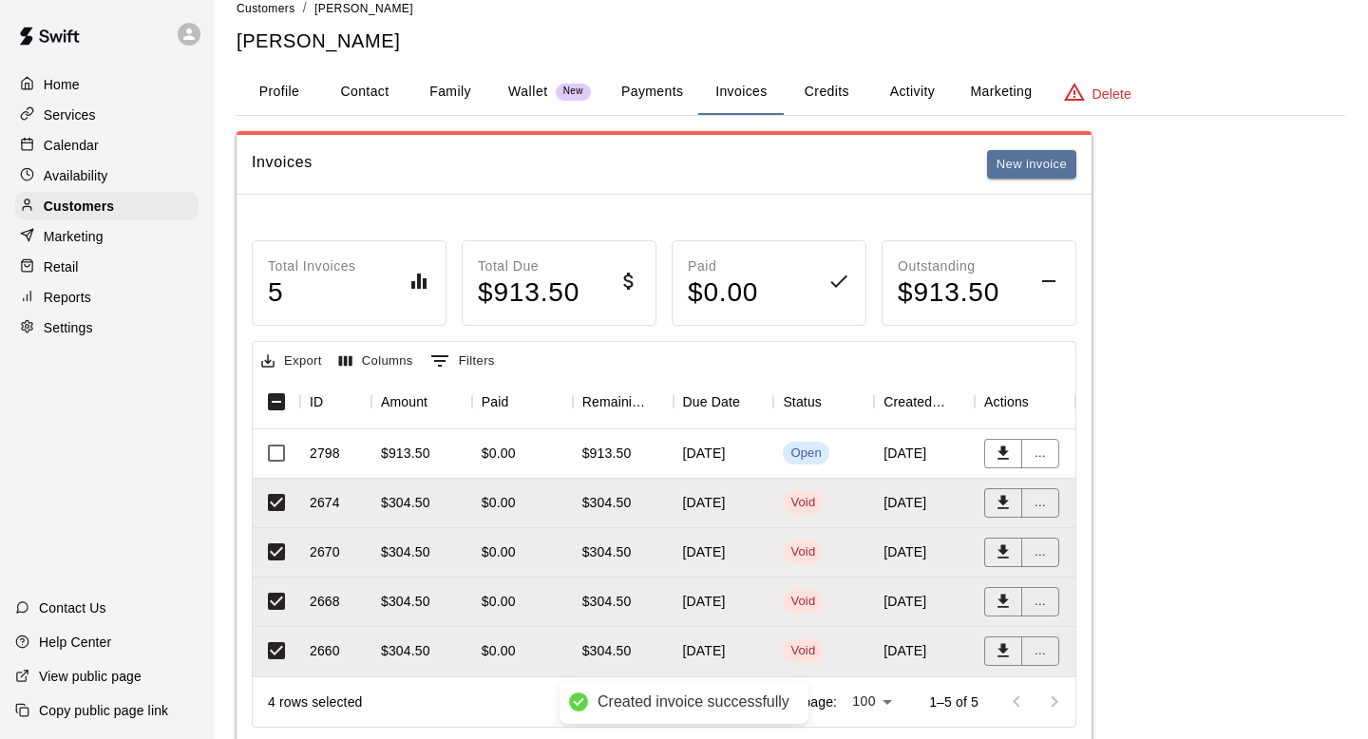
click at [427, 173] on div "Invoices New invoice" at bounding box center [664, 164] width 825 height 29
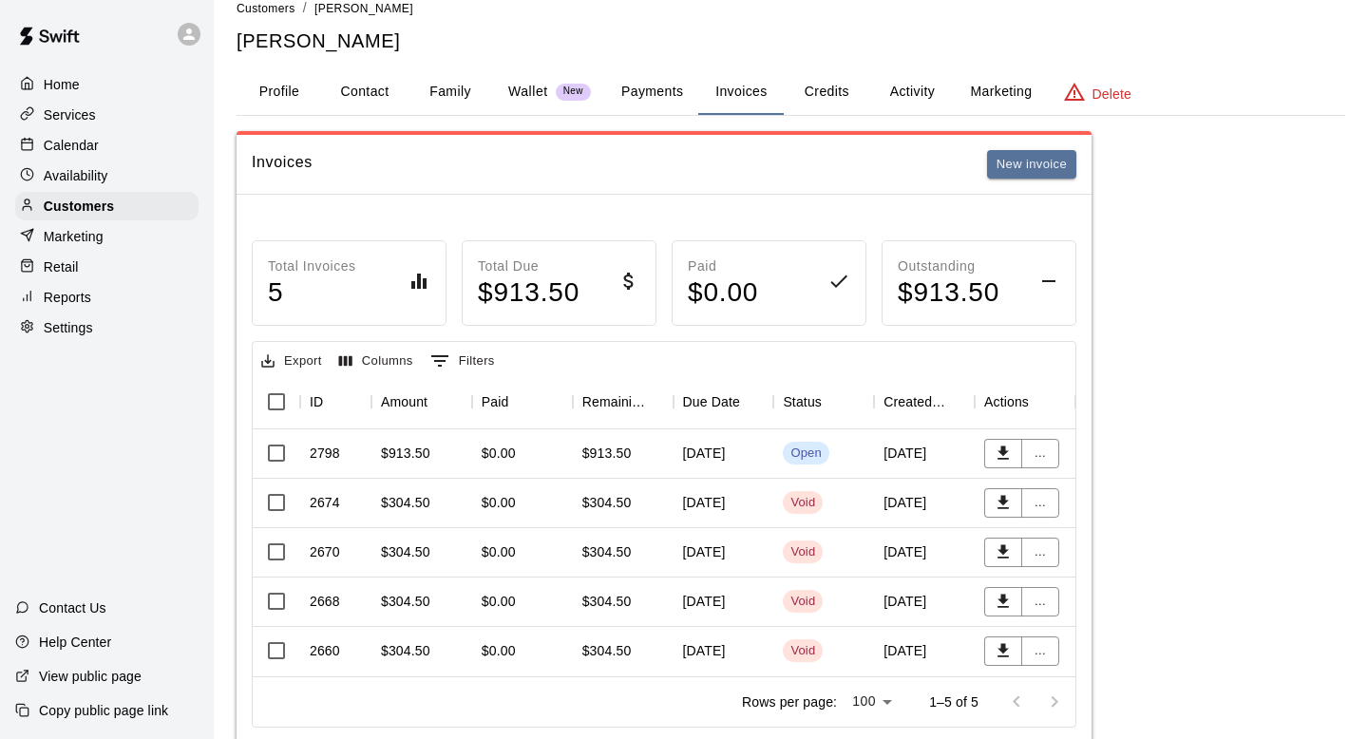
click at [500, 140] on div "Invoices New invoice" at bounding box center [664, 165] width 855 height 60
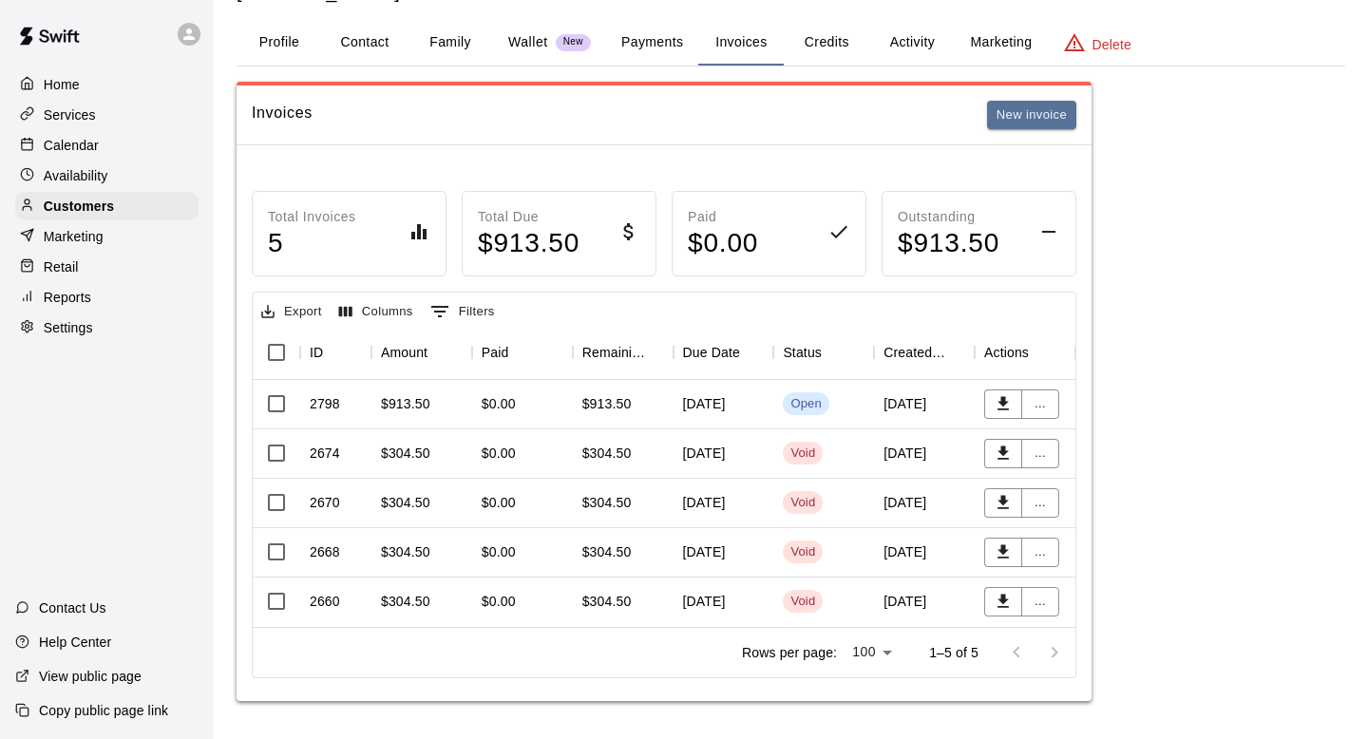
scroll to position [0, 0]
